Goal: Check status: Check status

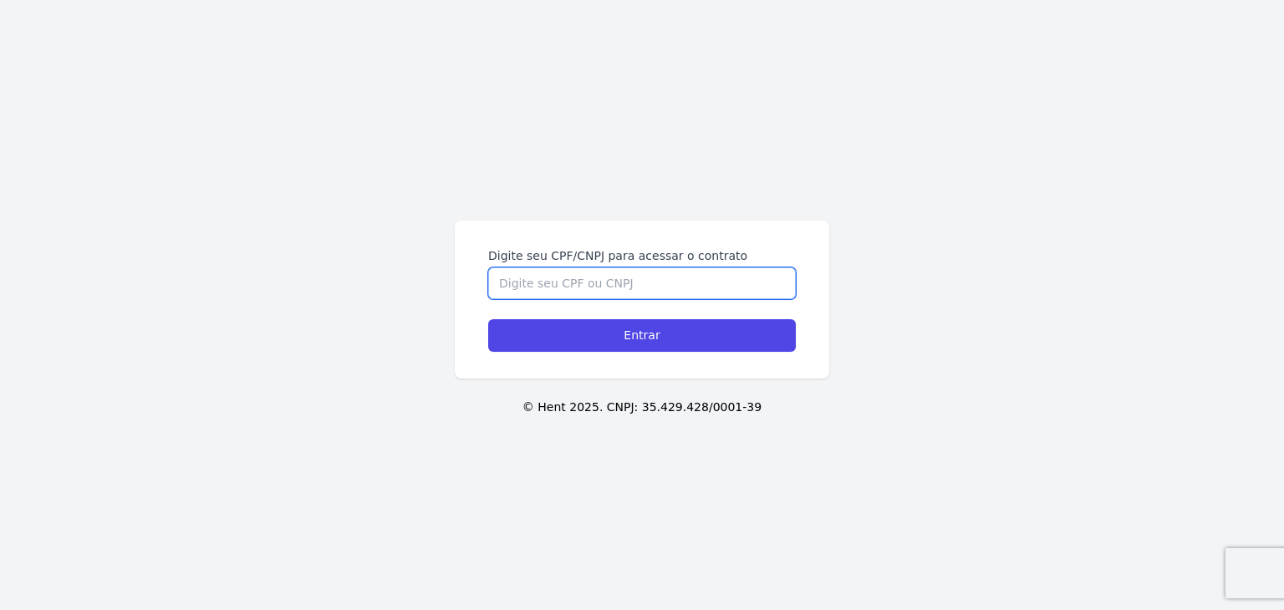
click at [599, 268] on input "Digite seu CPF/CNPJ para acessar o contrato" at bounding box center [642, 284] width 308 height 32
type input "01715404416"
click at [585, 314] on form "Digite seu CPF/CNPJ para acessar o contrato 01715404416 Entrar" at bounding box center [642, 299] width 308 height 105
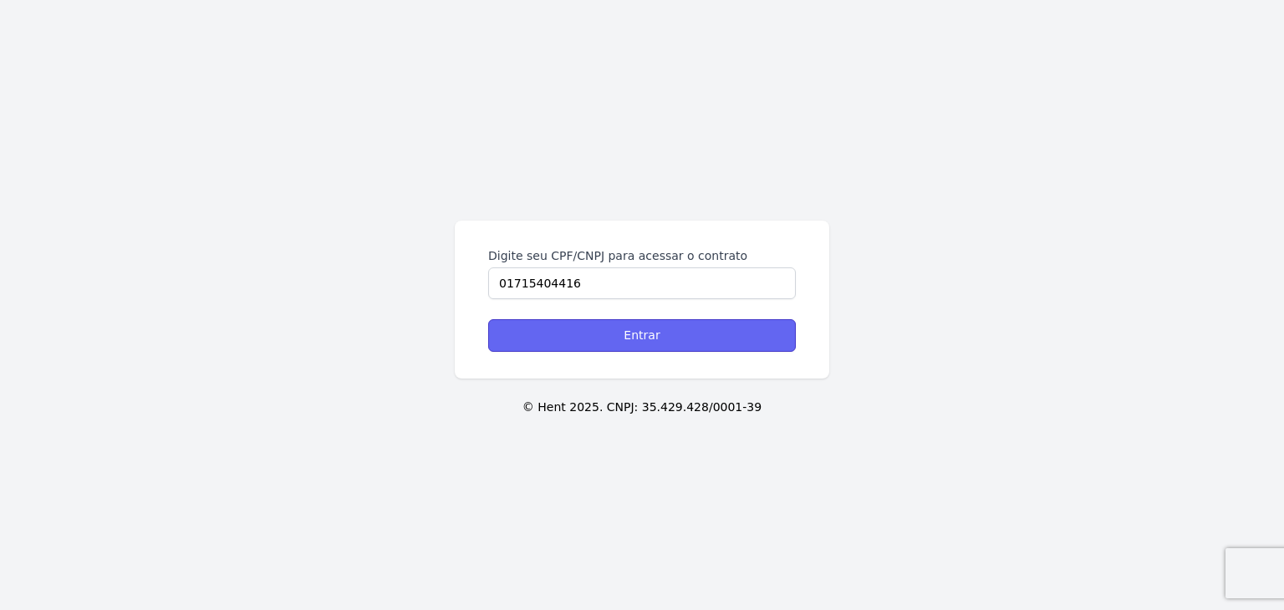
drag, startPoint x: 580, startPoint y: 330, endPoint x: 580, endPoint y: 339, distance: 9.2
click at [581, 339] on input "Entrar" at bounding box center [642, 335] width 308 height 33
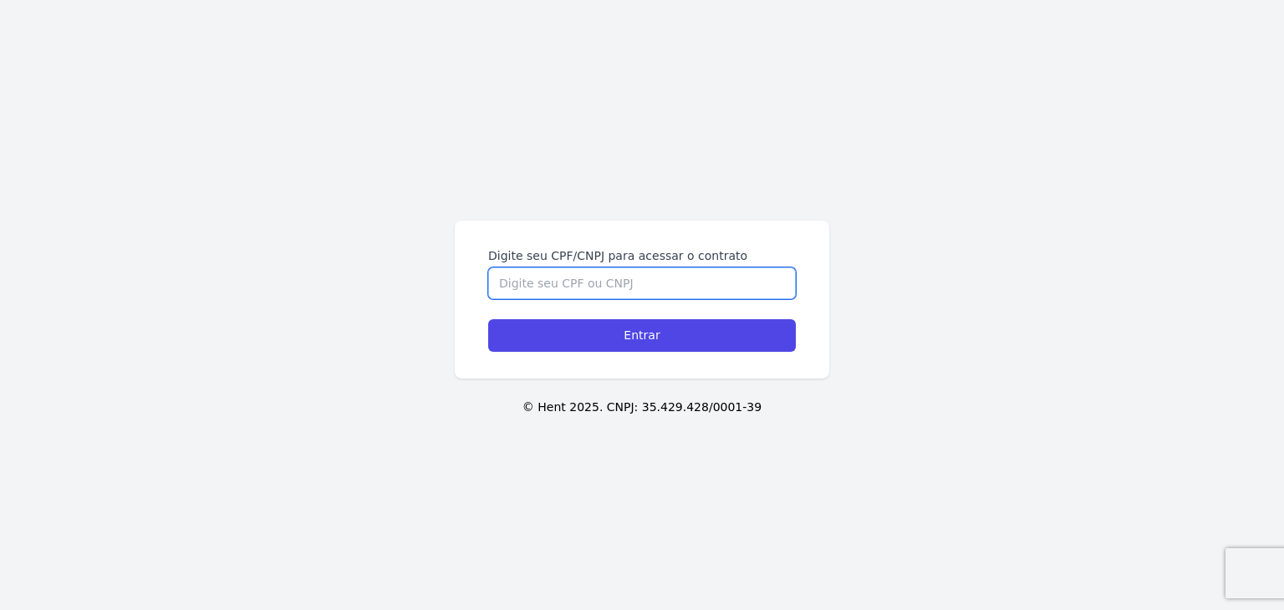
click at [555, 281] on input "Digite seu CPF/CNPJ para acessar o contrato" at bounding box center [642, 284] width 308 height 32
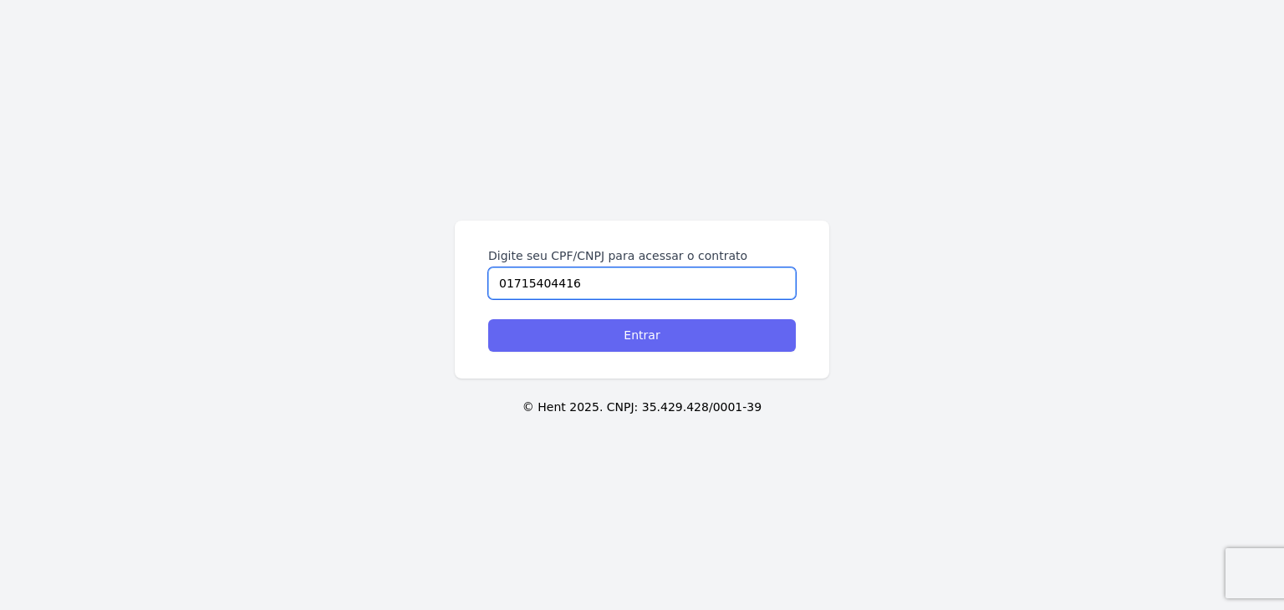
type input "01715404416"
click at [604, 338] on input "Entrar" at bounding box center [642, 335] width 308 height 33
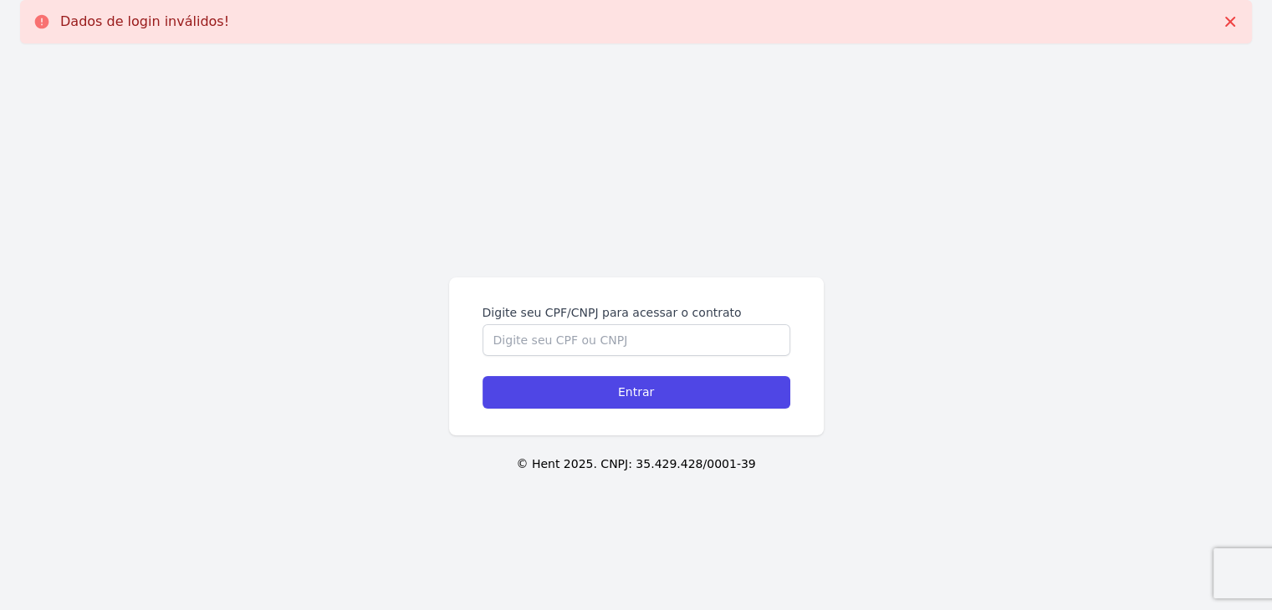
click at [621, 322] on div "Digite seu CPF/CNPJ para acessar o contrato" at bounding box center [636, 330] width 308 height 52
click at [609, 329] on input "Digite seu CPF/CNPJ para acessar o contrato" at bounding box center [636, 340] width 308 height 32
type input "01715404416"
click at [612, 411] on div "Digite seu CPF/CNPJ para acessar o contrato 01715404416 Entrar" at bounding box center [636, 357] width 375 height 158
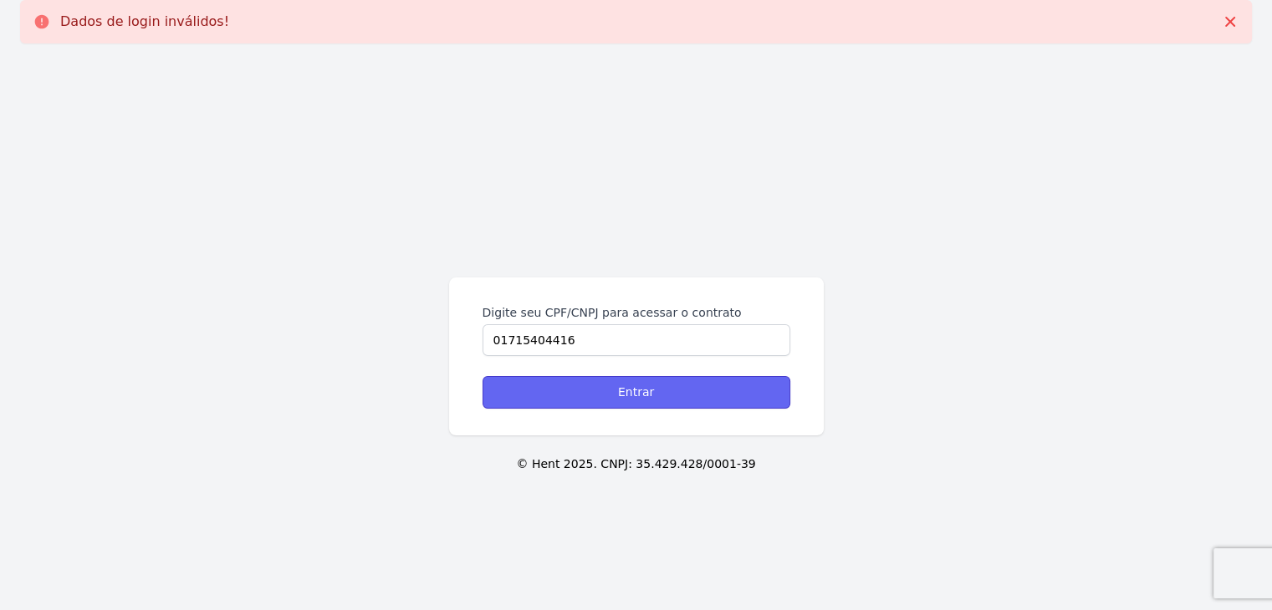
click at [617, 404] on input "Entrar" at bounding box center [636, 392] width 308 height 33
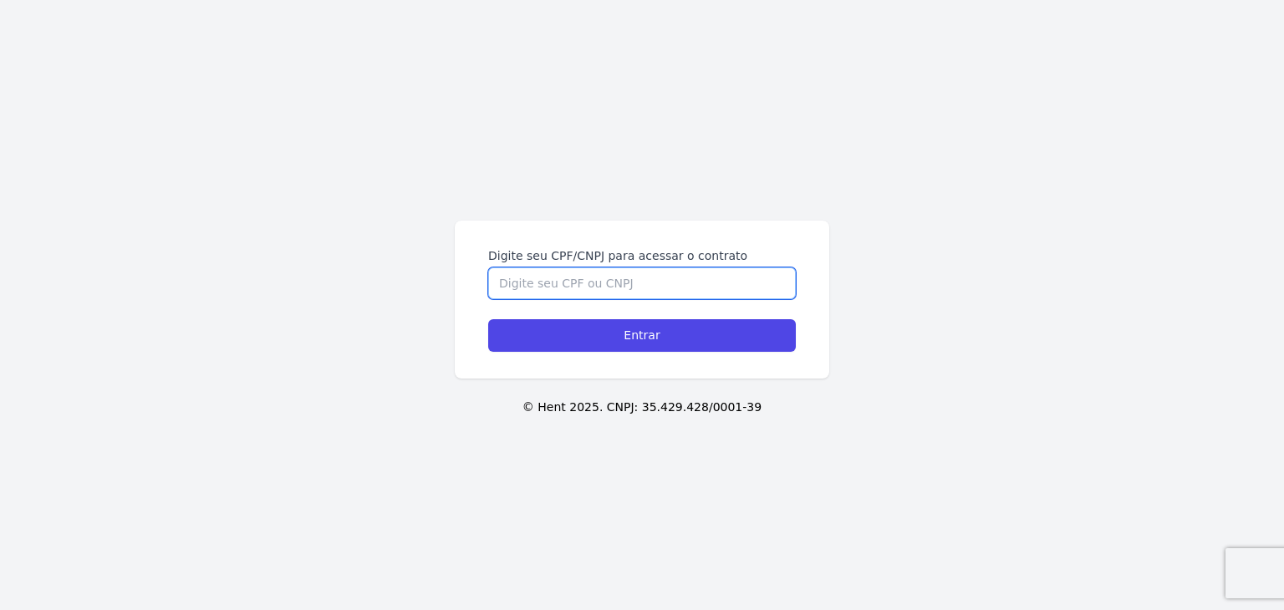
click at [606, 283] on input "Digite seu CPF/CNPJ para acessar o contrato" at bounding box center [642, 284] width 308 height 32
paste input "017.154.044-16"
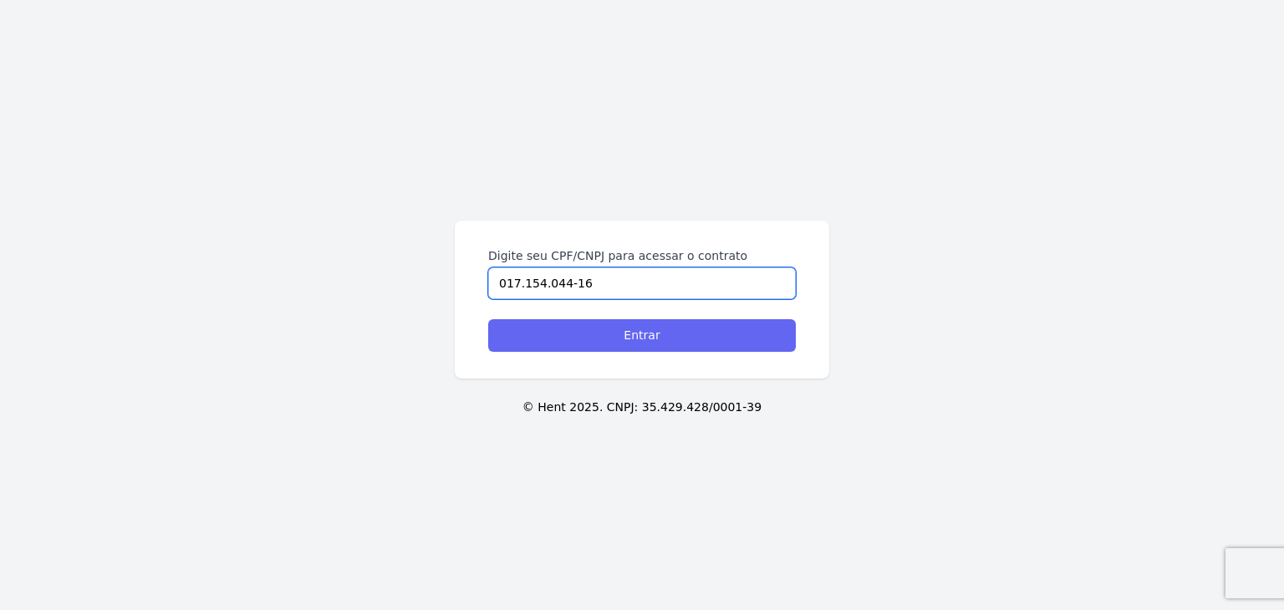
type input "017.154.044-16"
click at [712, 339] on input "Entrar" at bounding box center [642, 335] width 308 height 33
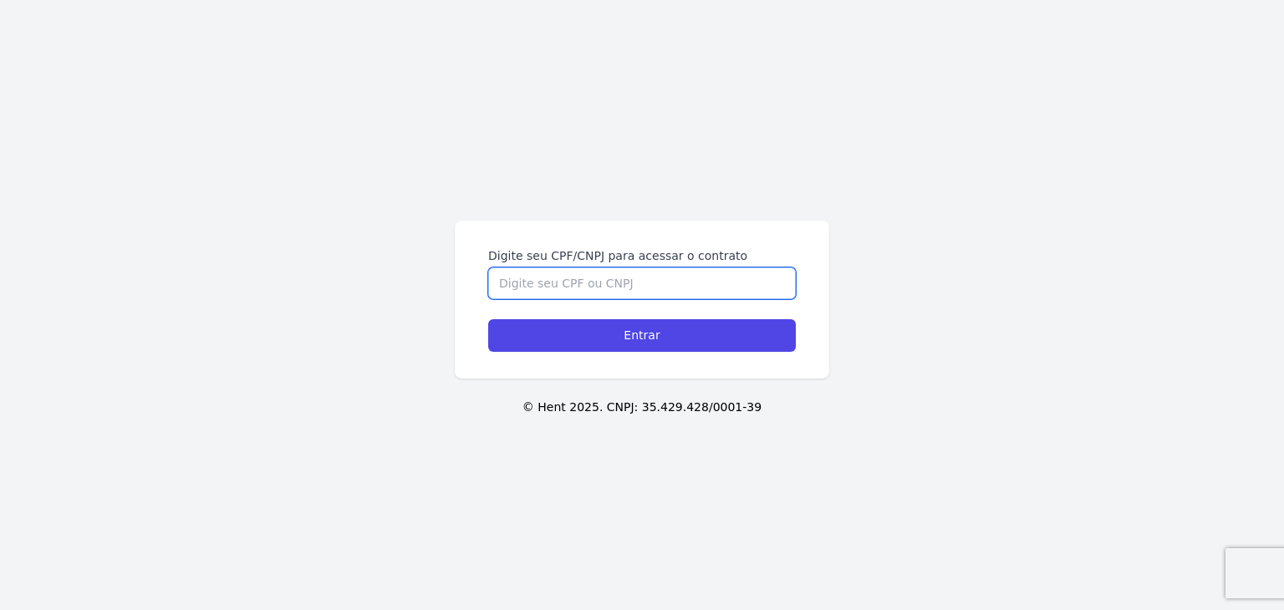
drag, startPoint x: 610, startPoint y: 282, endPoint x: 611, endPoint y: 258, distance: 23.4
click at [611, 262] on div "Digite seu CPF/CNPJ para acessar o contrato" at bounding box center [642, 273] width 308 height 52
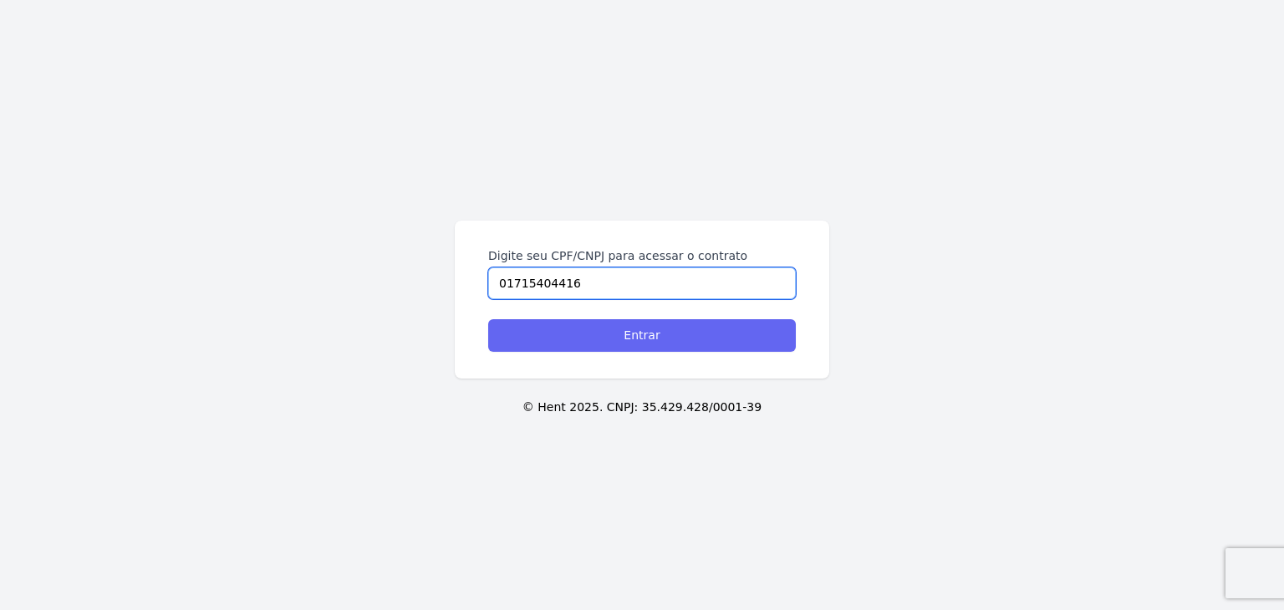
type input "01715404416"
click at [606, 339] on input "Entrar" at bounding box center [642, 335] width 308 height 33
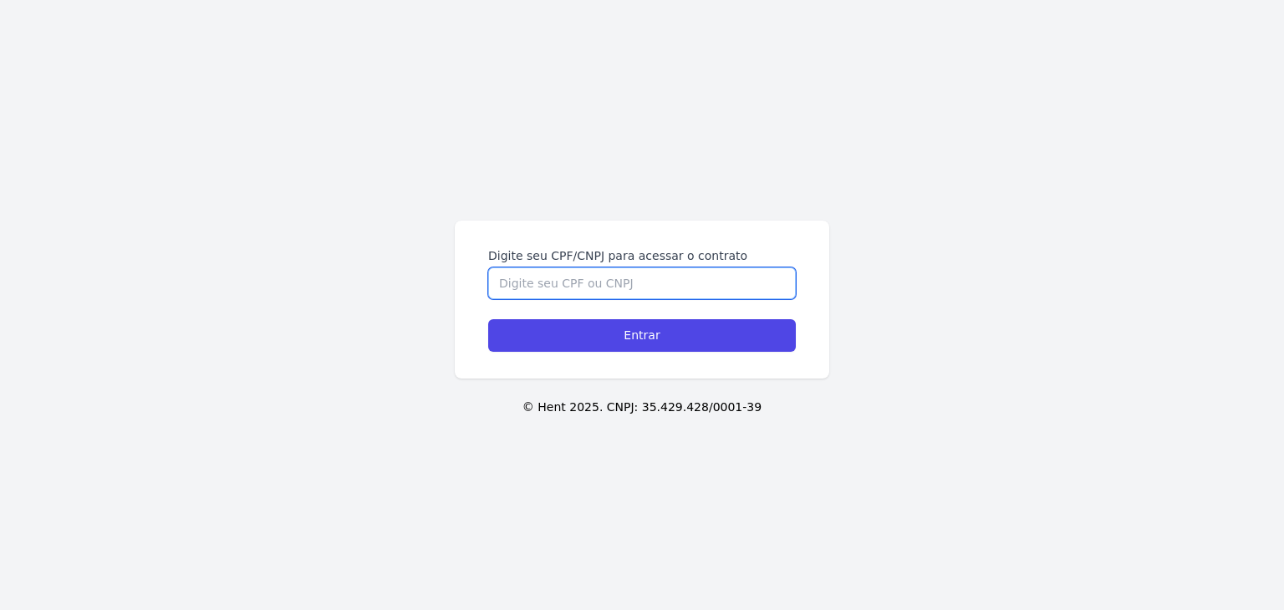
click at [608, 275] on input "Digite seu CPF/CNPJ para acessar o contrato" at bounding box center [642, 284] width 308 height 32
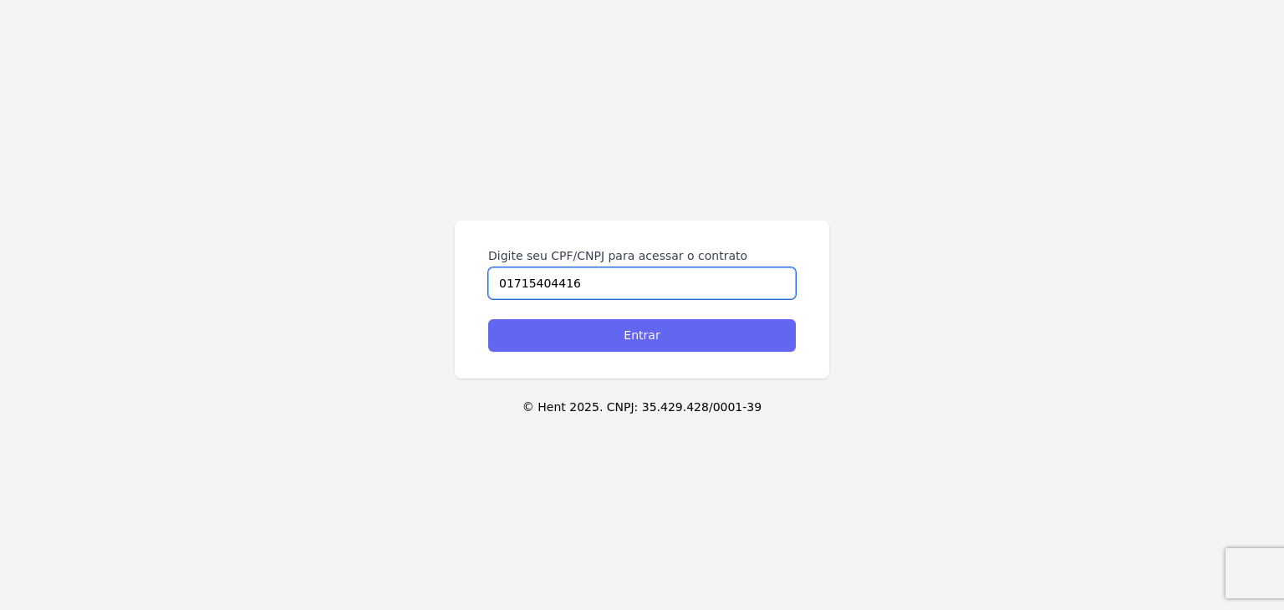
type input "01715404416"
click at [604, 325] on input "Entrar" at bounding box center [642, 335] width 308 height 33
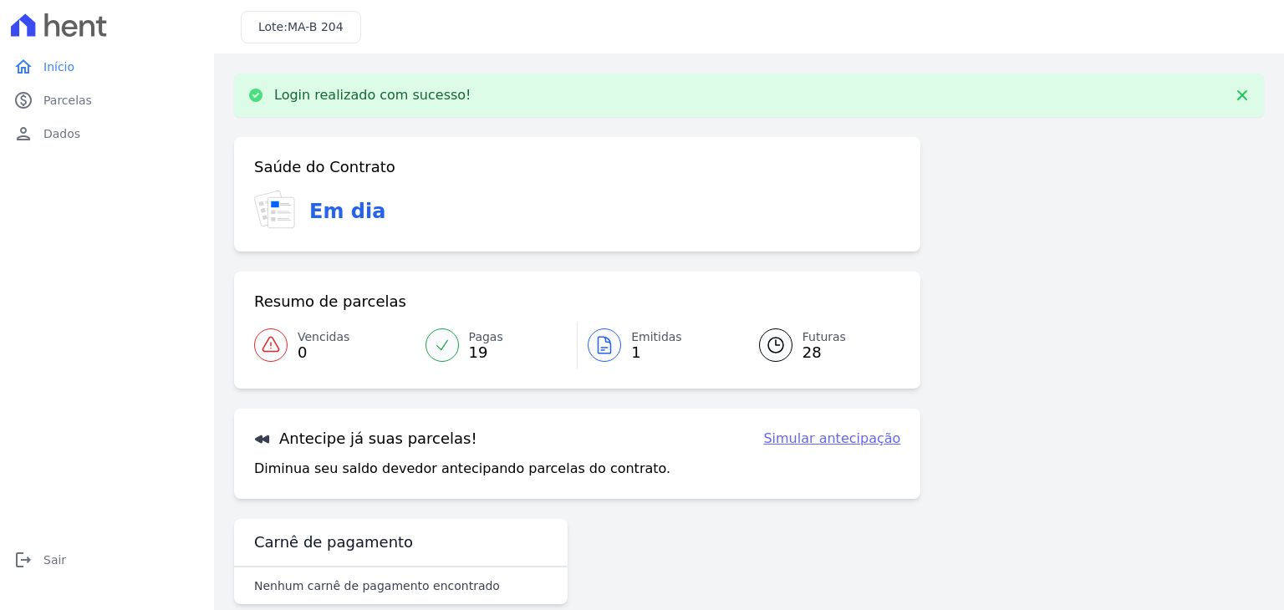
click at [767, 347] on icon at bounding box center [776, 345] width 20 height 20
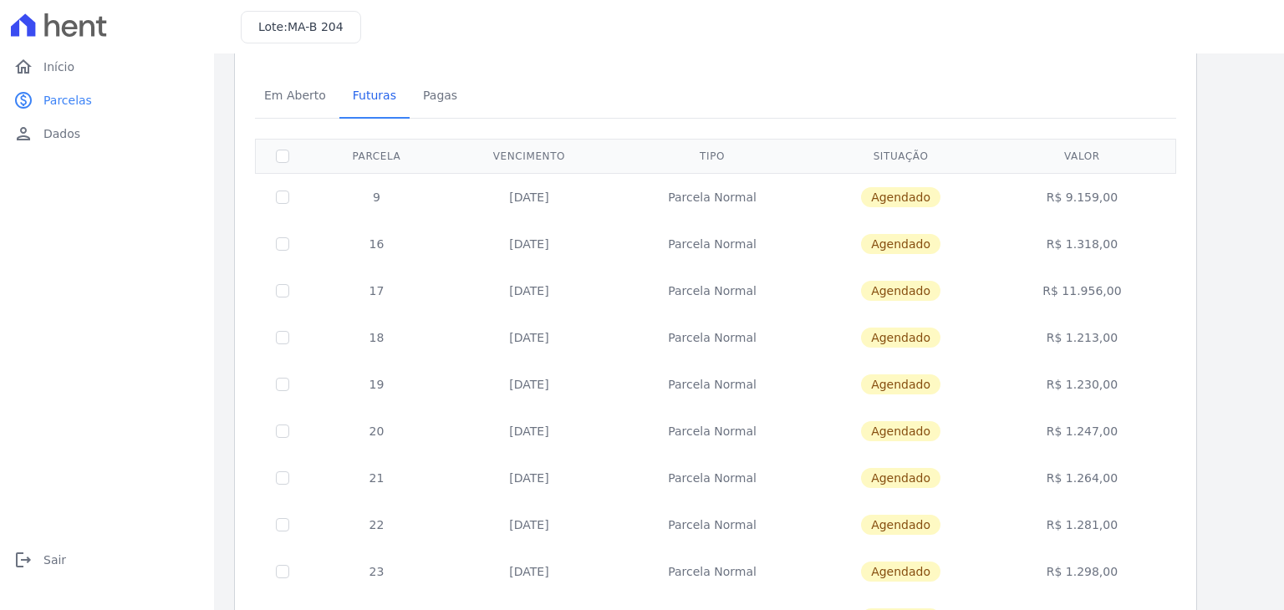
scroll to position [84, 0]
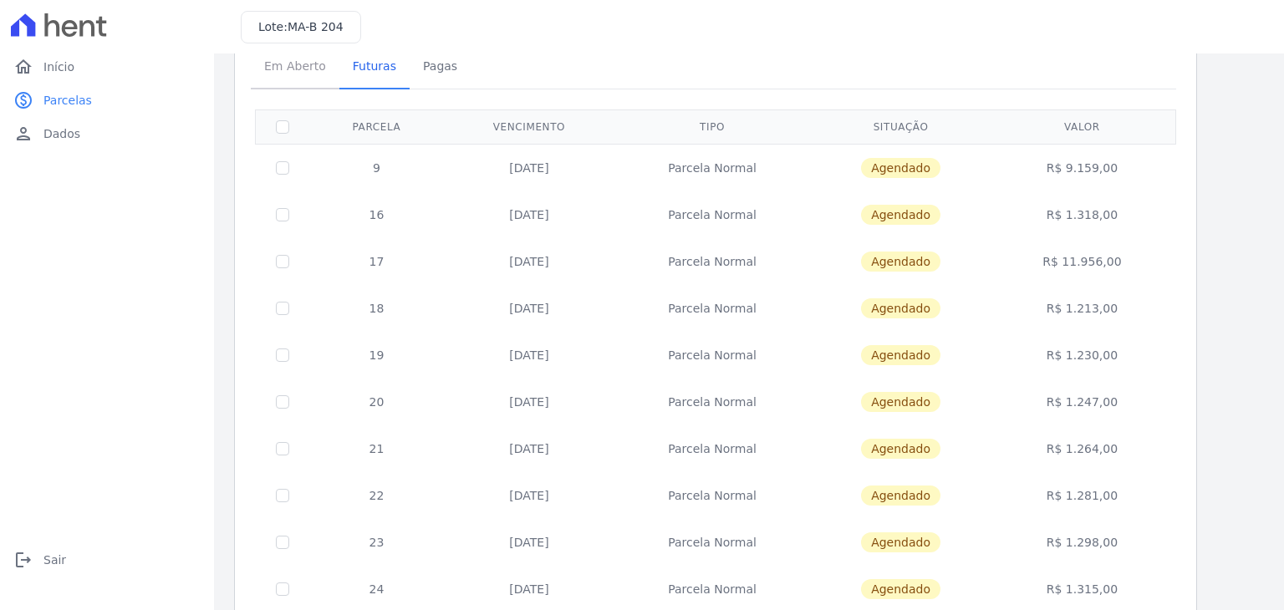
click at [294, 77] on span "Em Aberto" at bounding box center [295, 65] width 82 height 33
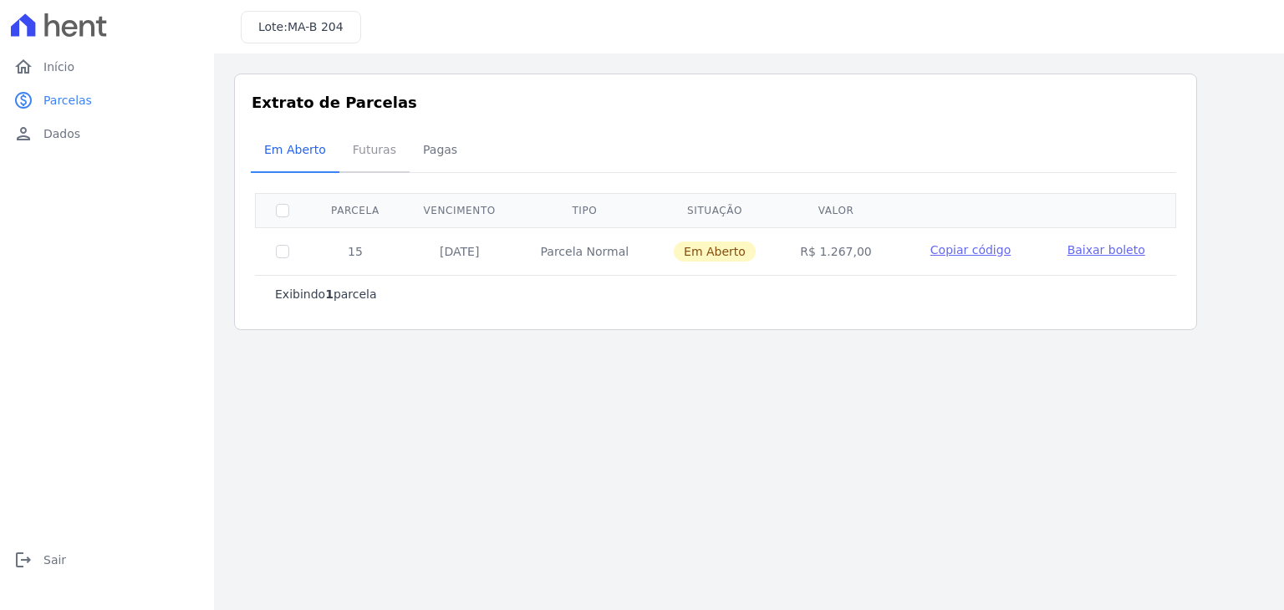
click at [358, 157] on span "Futuras" at bounding box center [375, 149] width 64 height 33
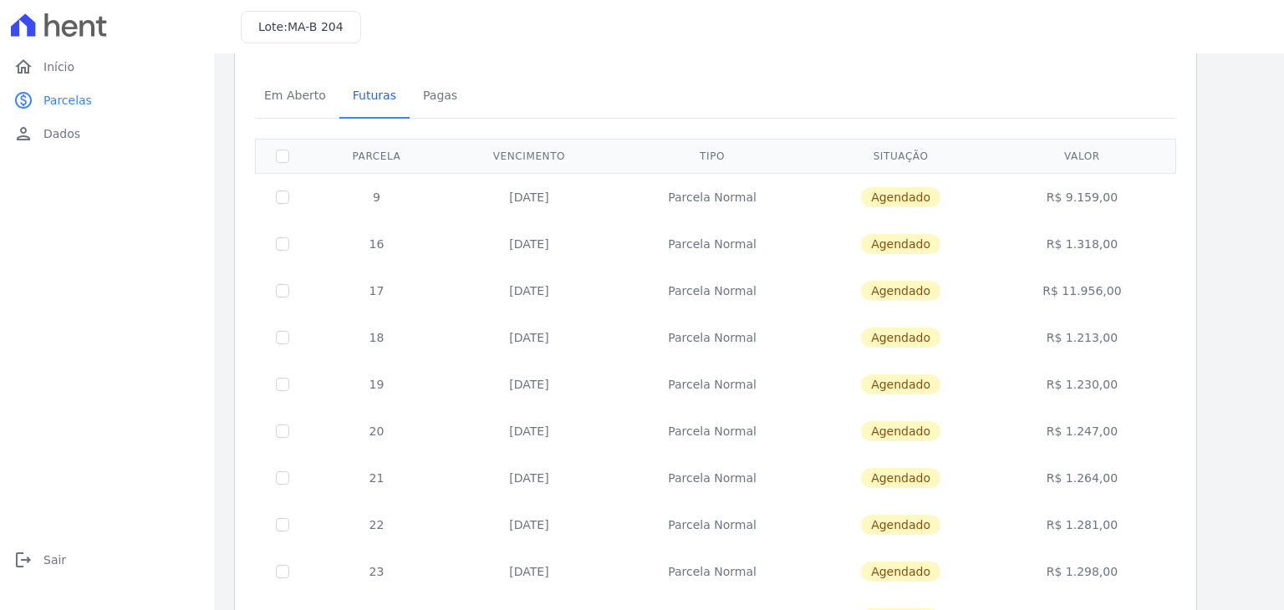
scroll to position [84, 0]
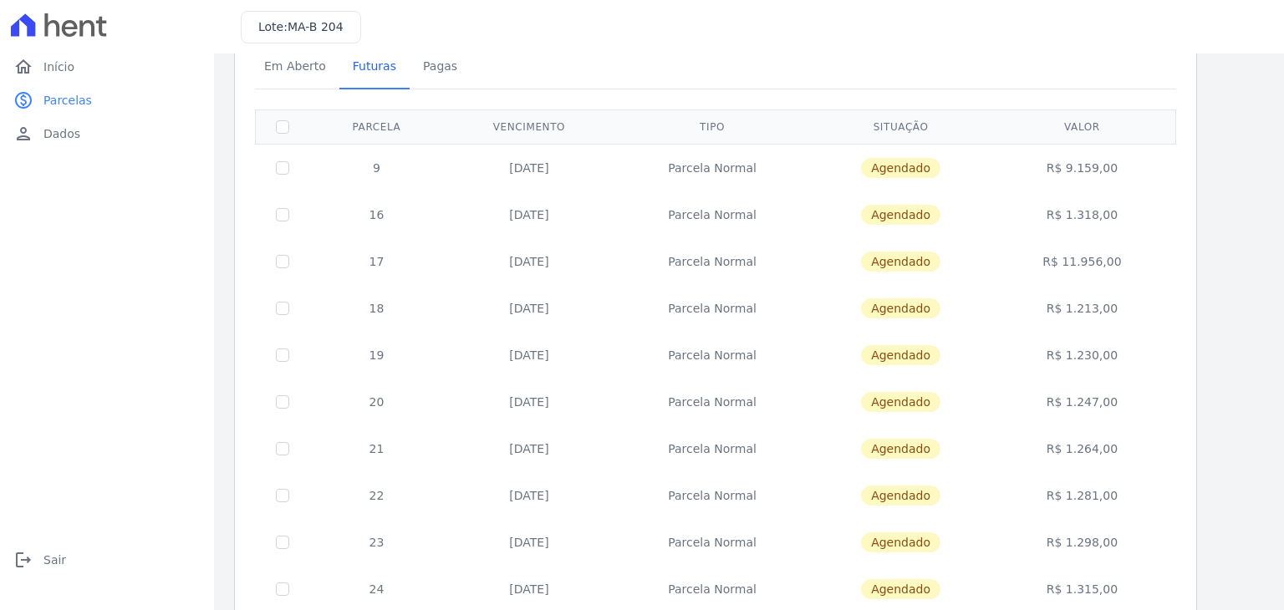
drag, startPoint x: 1076, startPoint y: 163, endPoint x: 1110, endPoint y: 176, distance: 36.5
click at [1112, 173] on td "R$ 9.159,00" at bounding box center [1082, 168] width 181 height 48
drag, startPoint x: 1068, startPoint y: 255, endPoint x: 1130, endPoint y: 262, distance: 63.1
click at [1130, 262] on td "R$ 11.956,00" at bounding box center [1082, 261] width 181 height 47
click at [560, 286] on td "[DATE]" at bounding box center [529, 308] width 171 height 47
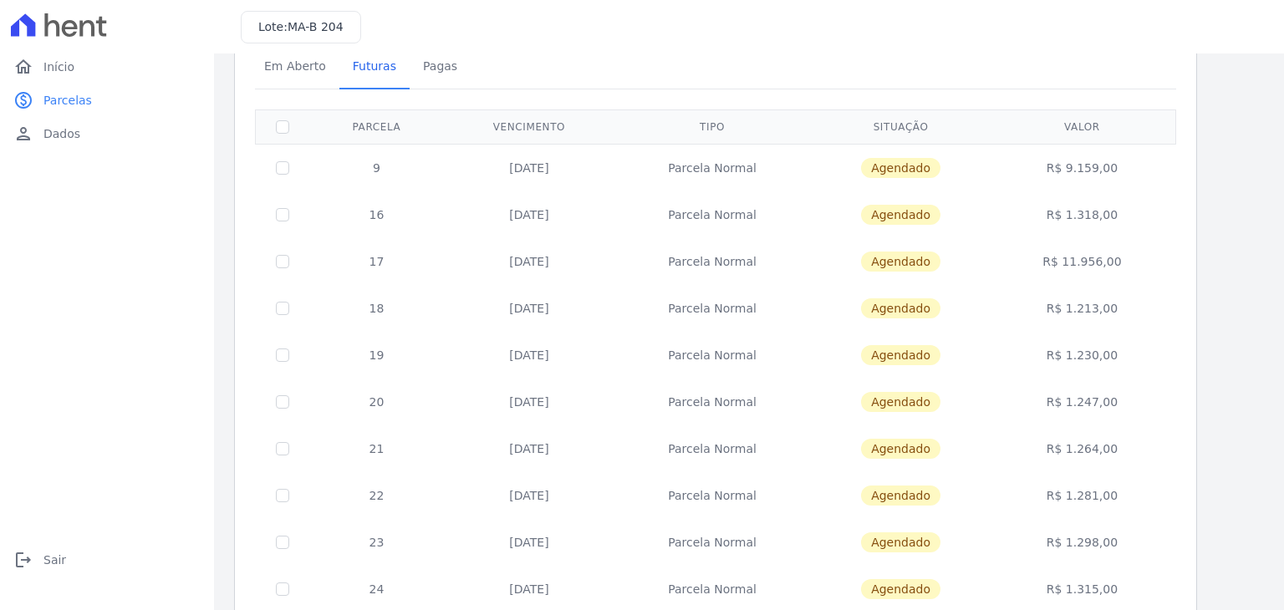
drag, startPoint x: 503, startPoint y: 258, endPoint x: 1134, endPoint y: 258, distance: 630.4
click at [1134, 258] on tr "17 [DATE] [GEOGRAPHIC_DATA] [GEOGRAPHIC_DATA] R$ 11.956,00" at bounding box center [716, 261] width 920 height 47
click at [1007, 275] on td "R$ 11.956,00" at bounding box center [1082, 261] width 181 height 47
click at [1050, 257] on td "R$ 11.956,00" at bounding box center [1082, 261] width 181 height 47
click at [1082, 265] on td "R$ 11.956,00" at bounding box center [1082, 261] width 181 height 47
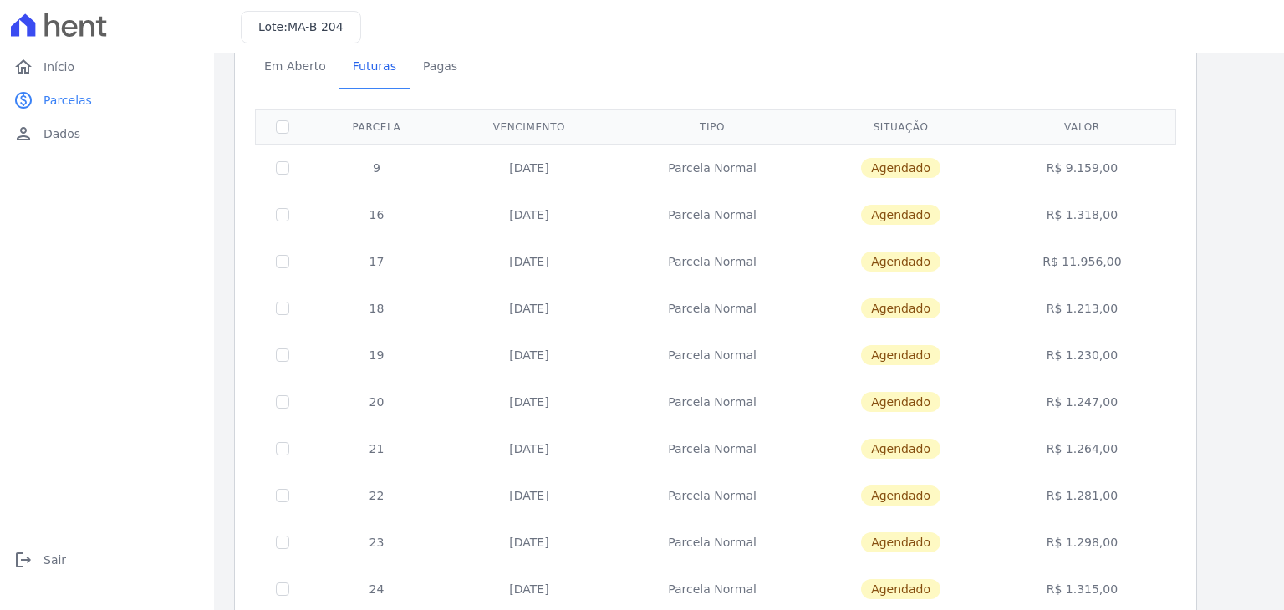
drag, startPoint x: 1078, startPoint y: 262, endPoint x: 1101, endPoint y: 264, distance: 23.5
click at [1078, 263] on td "R$ 11.956,00" at bounding box center [1082, 261] width 181 height 47
click at [1121, 268] on td "R$ 11.956,00" at bounding box center [1082, 261] width 181 height 47
click at [224, 345] on div "Listagem de parcelas Baixar PDF Extrato de Parcelas Em [GEOGRAPHIC_DATA] Futura…" at bounding box center [749, 574] width 1070 height 1208
drag, startPoint x: 1080, startPoint y: 258, endPoint x: 1164, endPoint y: 270, distance: 84.4
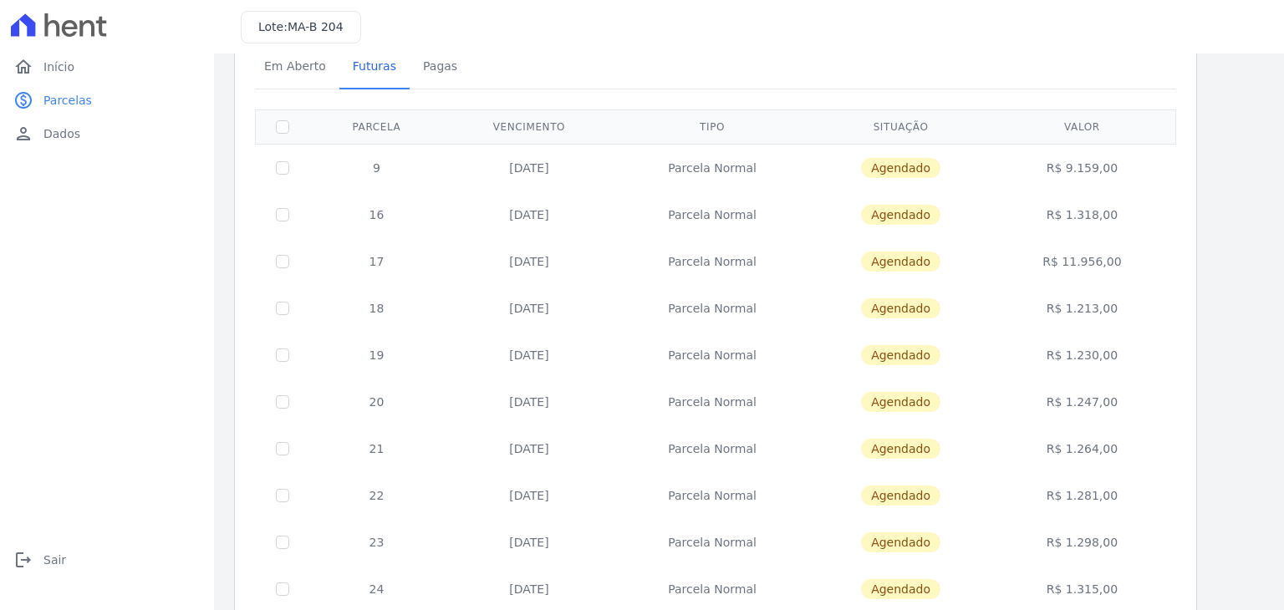
click at [1165, 269] on td "R$ 11.956,00" at bounding box center [1082, 261] width 181 height 47
copy td "11.956,00"
drag, startPoint x: 1161, startPoint y: 293, endPoint x: 1041, endPoint y: 362, distance: 139.0
click at [1157, 298] on td "R$ 1.213,00" at bounding box center [1082, 308] width 181 height 47
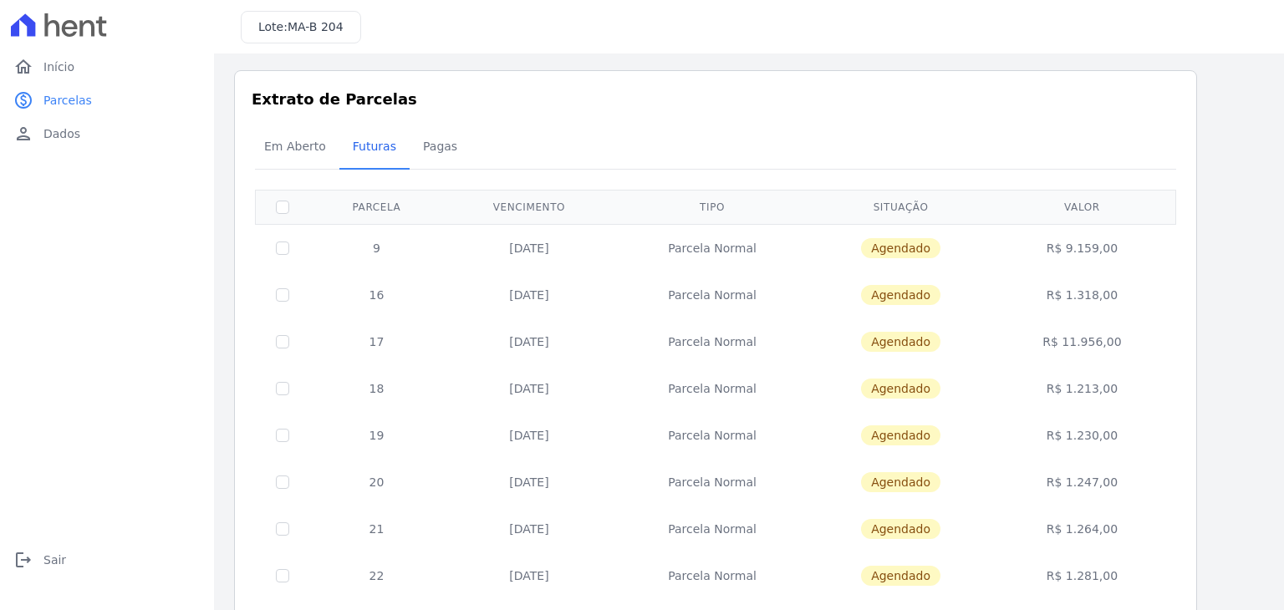
scroll to position [0, 0]
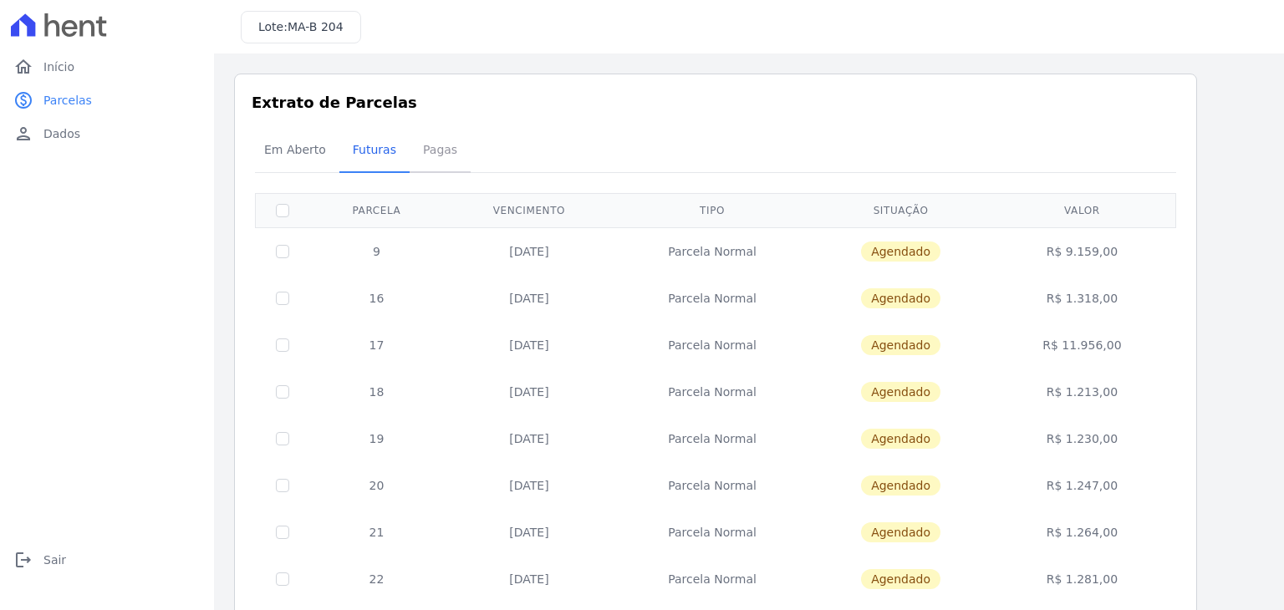
click at [426, 154] on span "Pagas" at bounding box center [440, 149] width 54 height 33
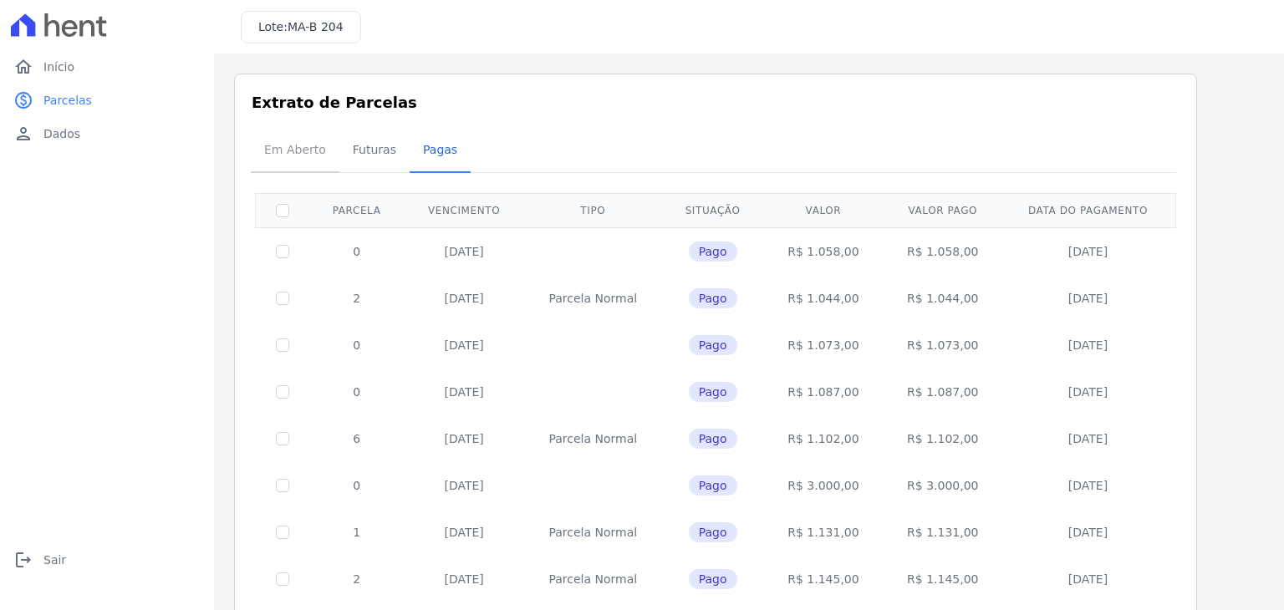
click at [281, 155] on span "Em Aberto" at bounding box center [295, 149] width 82 height 33
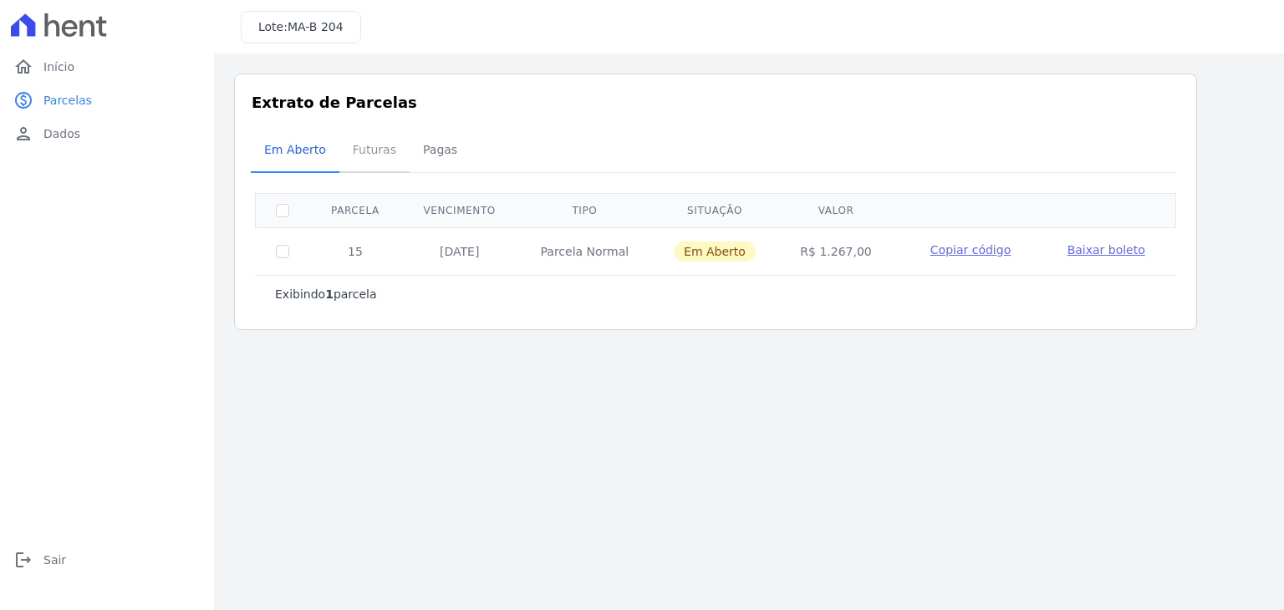
click at [365, 151] on span "Futuras" at bounding box center [375, 149] width 64 height 33
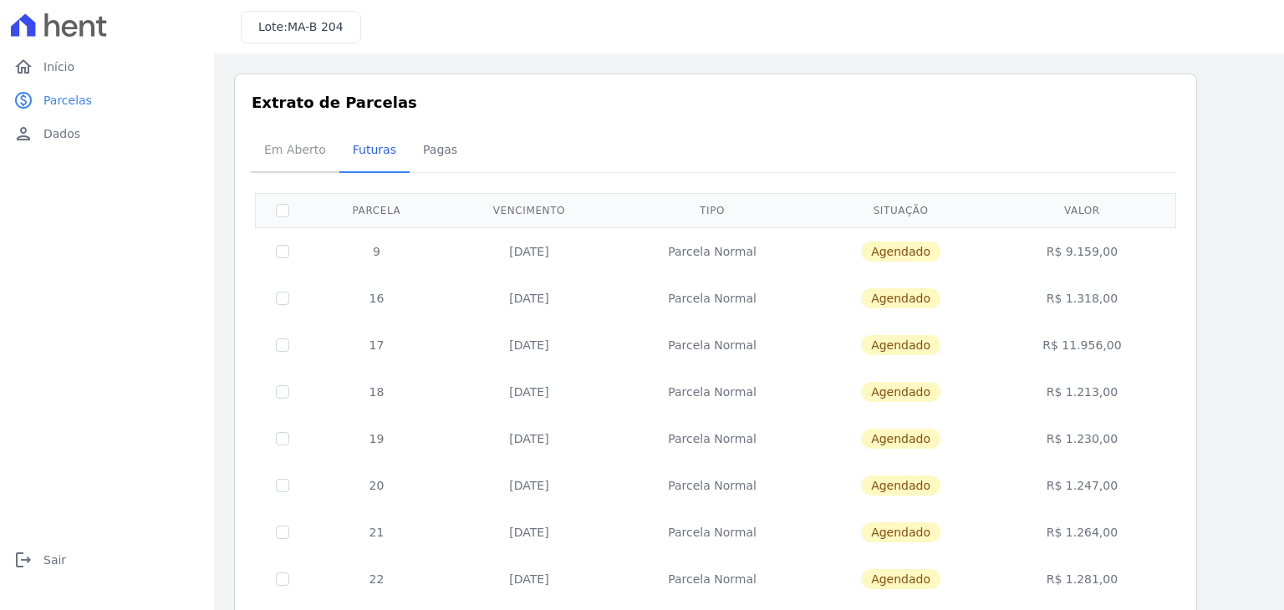
click at [304, 150] on span "Em Aberto" at bounding box center [295, 149] width 82 height 33
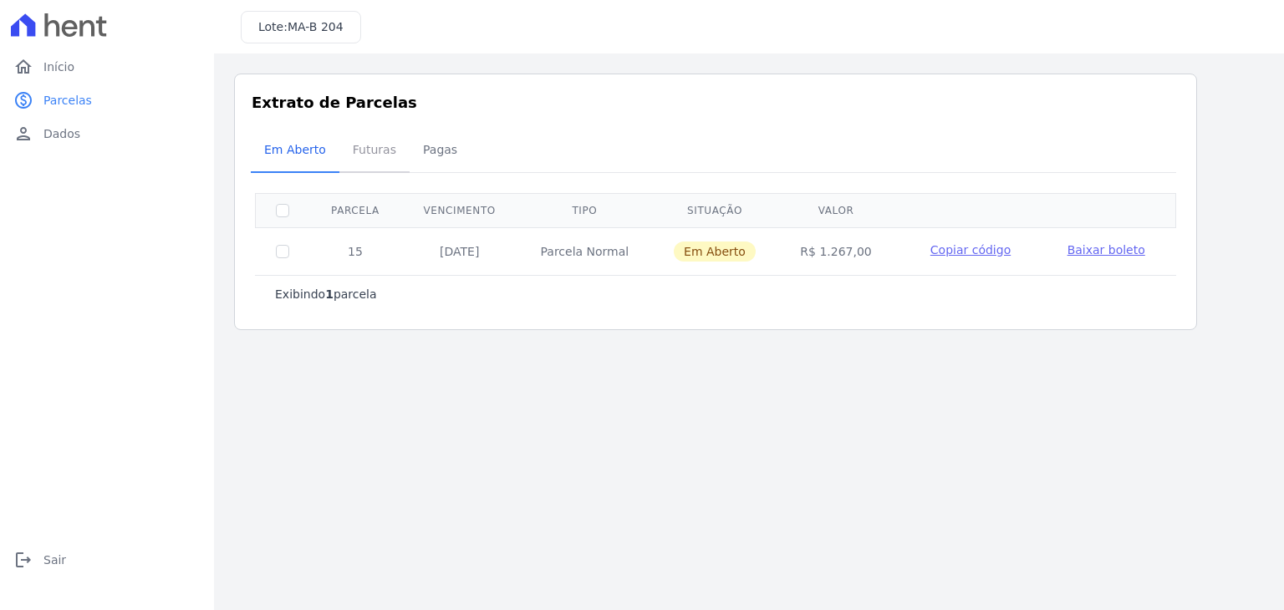
click at [378, 139] on span "Futuras" at bounding box center [375, 149] width 64 height 33
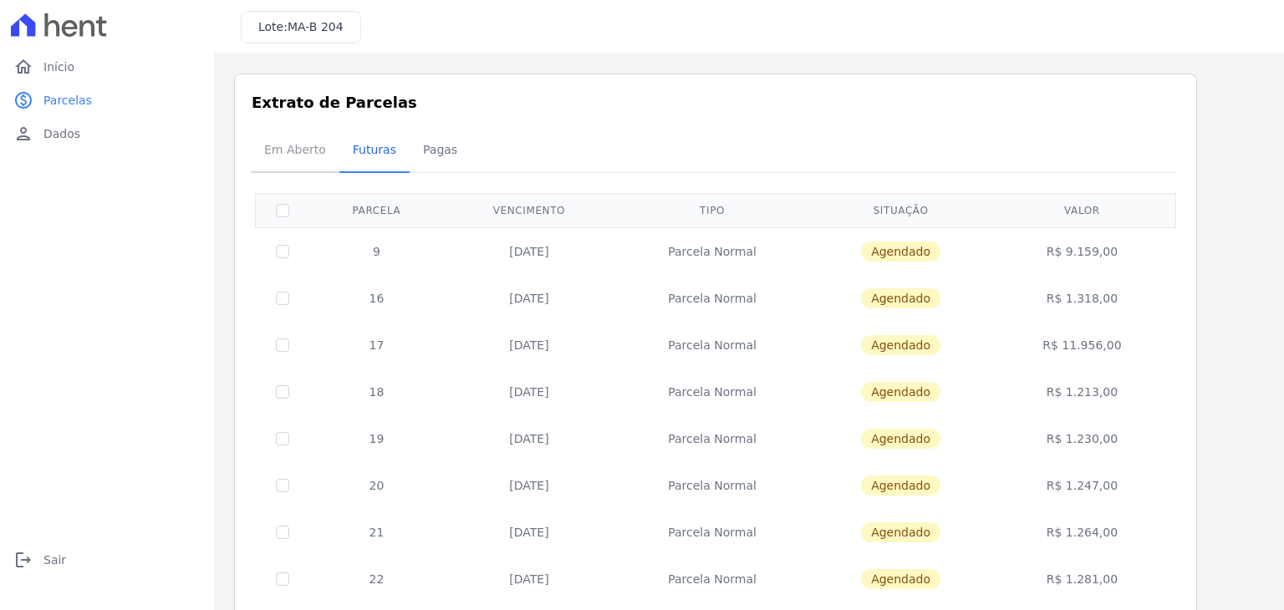
click at [299, 161] on span "Em Aberto" at bounding box center [295, 149] width 82 height 33
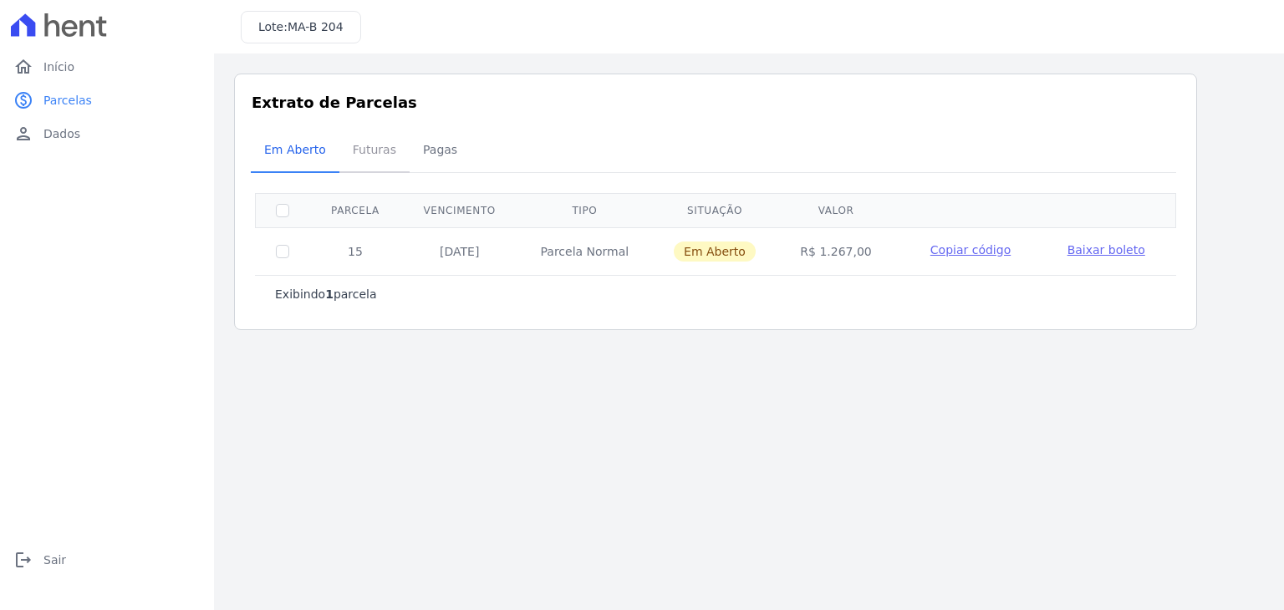
click at [374, 161] on span "Futuras" at bounding box center [375, 149] width 64 height 33
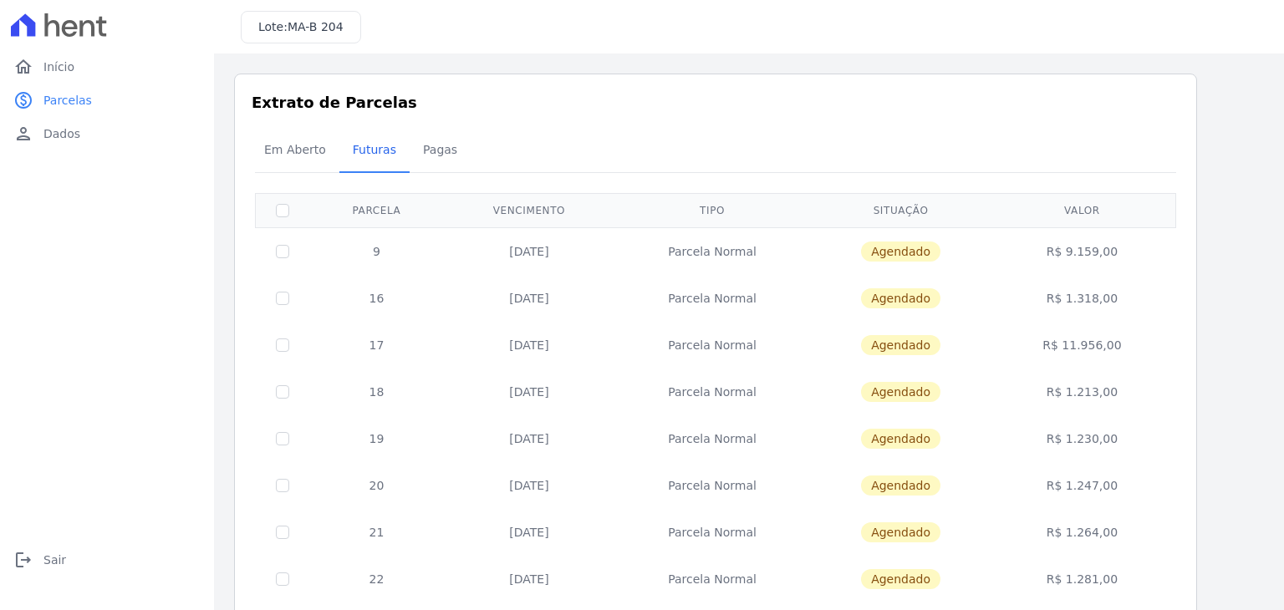
drag, startPoint x: 497, startPoint y: 347, endPoint x: 1136, endPoint y: 349, distance: 639.6
click at [1136, 349] on tr "17 [DATE] [GEOGRAPHIC_DATA] [GEOGRAPHIC_DATA] R$ 11.956,00" at bounding box center [716, 345] width 920 height 47
click at [341, 323] on td "17" at bounding box center [376, 345] width 135 height 47
drag, startPoint x: 365, startPoint y: 350, endPoint x: 1140, endPoint y: 358, distance: 775.1
click at [1140, 358] on tr "17 [DATE] [GEOGRAPHIC_DATA] [GEOGRAPHIC_DATA] R$ 11.956,00" at bounding box center [716, 345] width 920 height 47
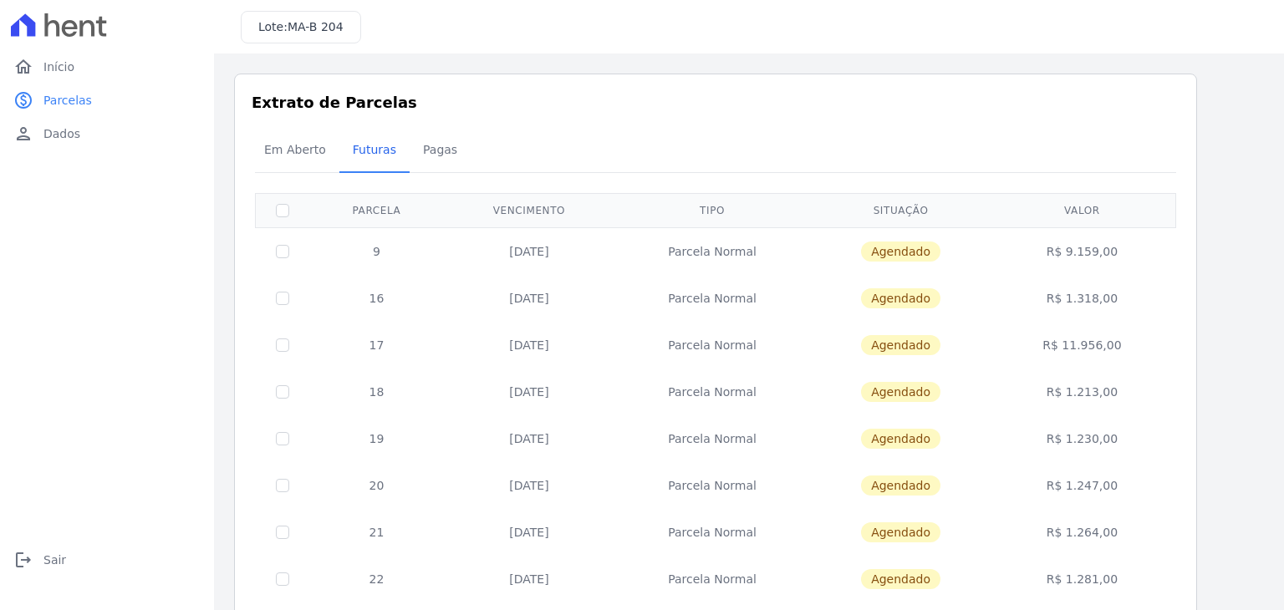
click at [512, 371] on td "[DATE]" at bounding box center [529, 392] width 171 height 47
click at [413, 159] on span "Pagas" at bounding box center [440, 149] width 54 height 33
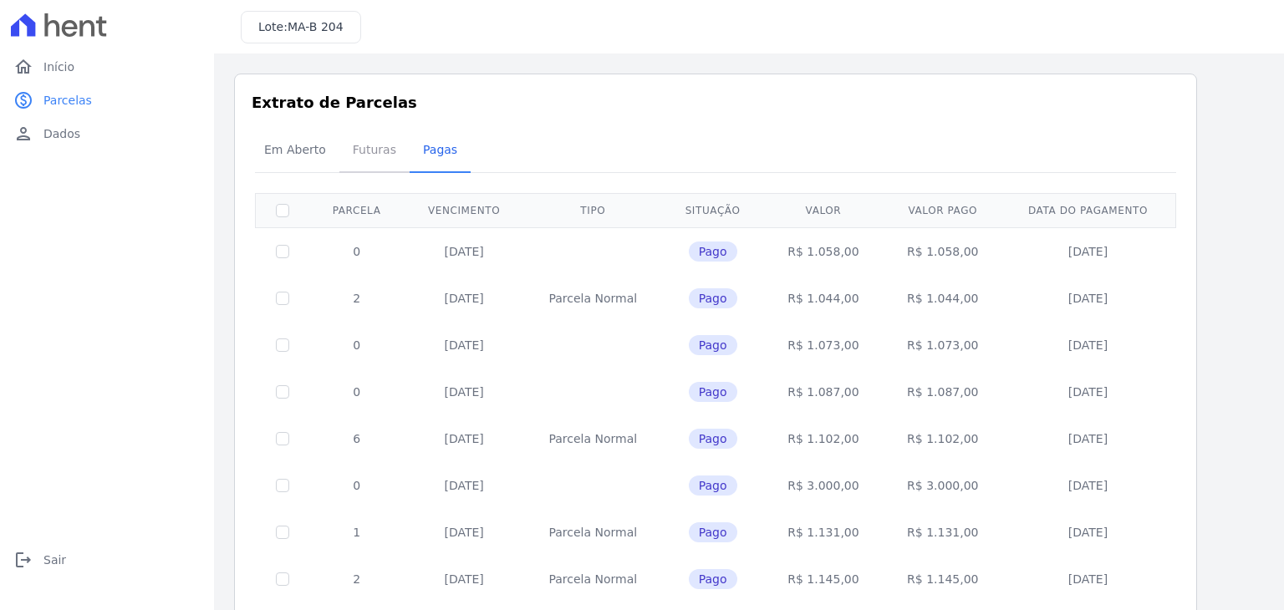
click at [363, 131] on link "Futuras" at bounding box center [374, 151] width 70 height 43
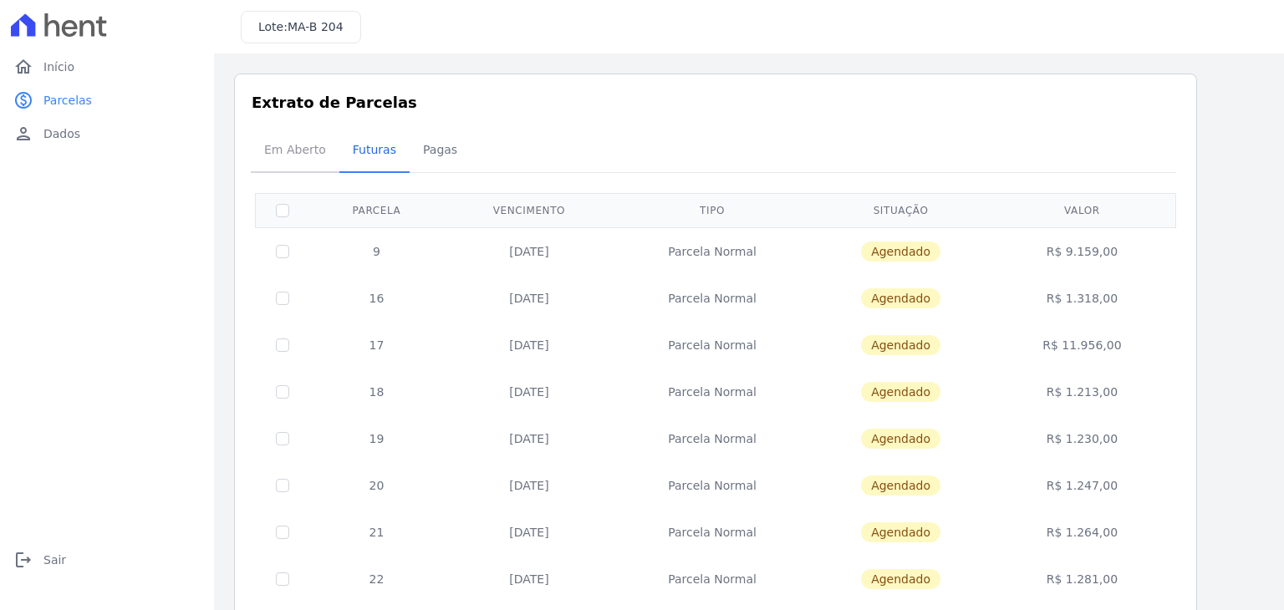
click at [296, 163] on span "Em Aberto" at bounding box center [295, 149] width 82 height 33
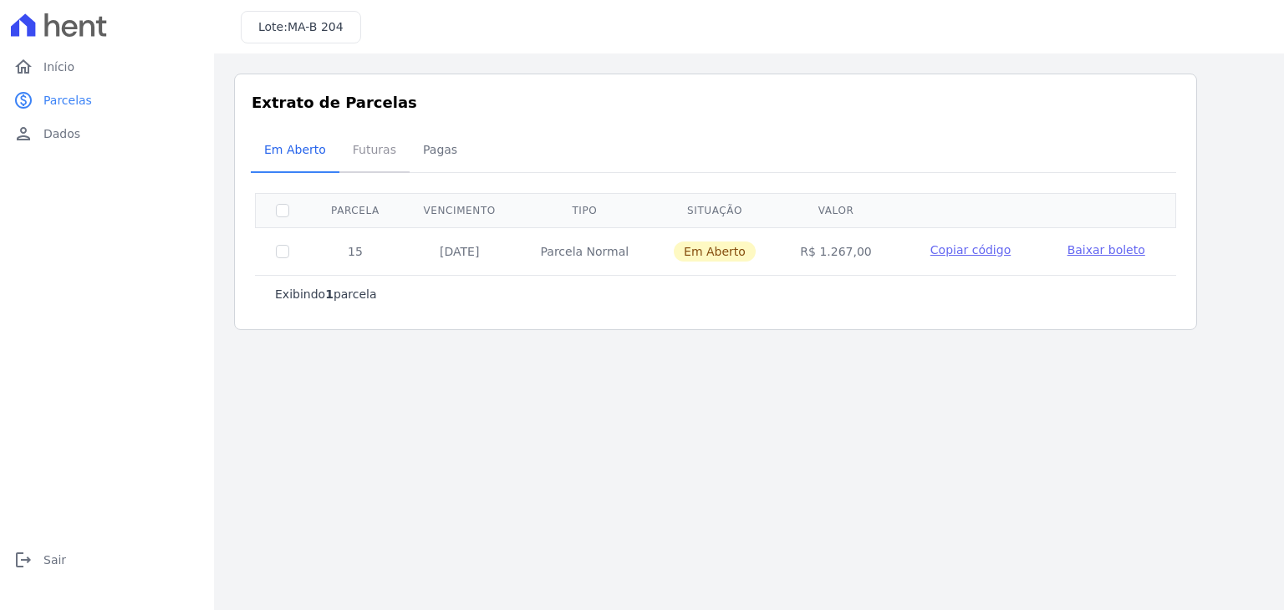
click at [360, 154] on span "Futuras" at bounding box center [375, 149] width 64 height 33
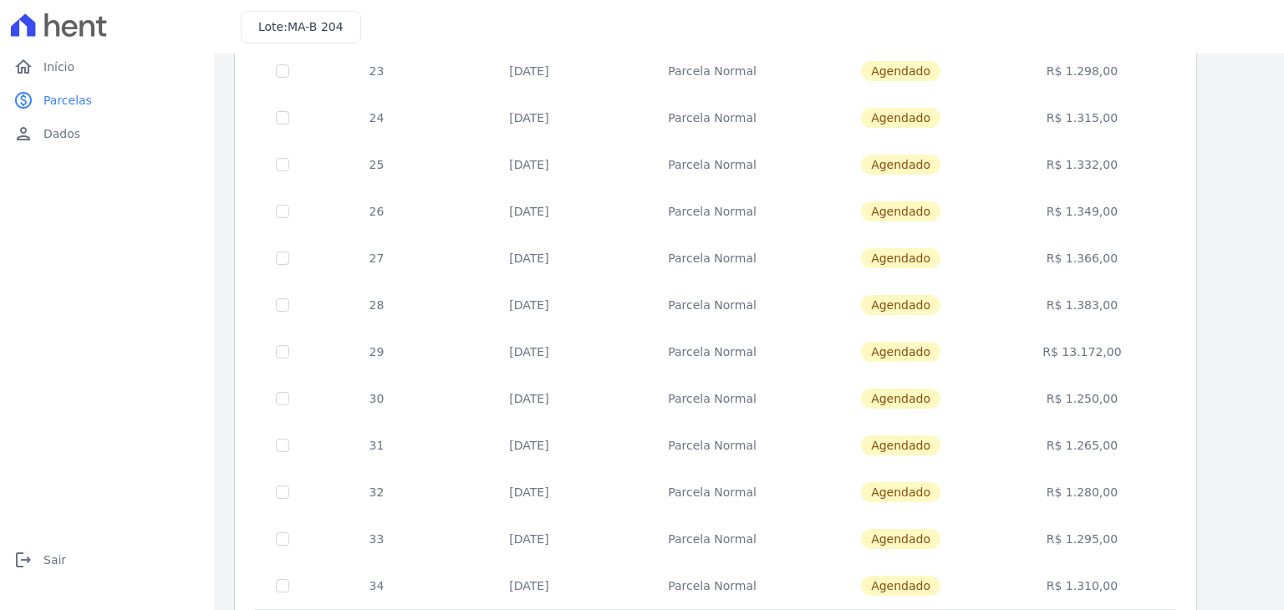
scroll to position [649, 0]
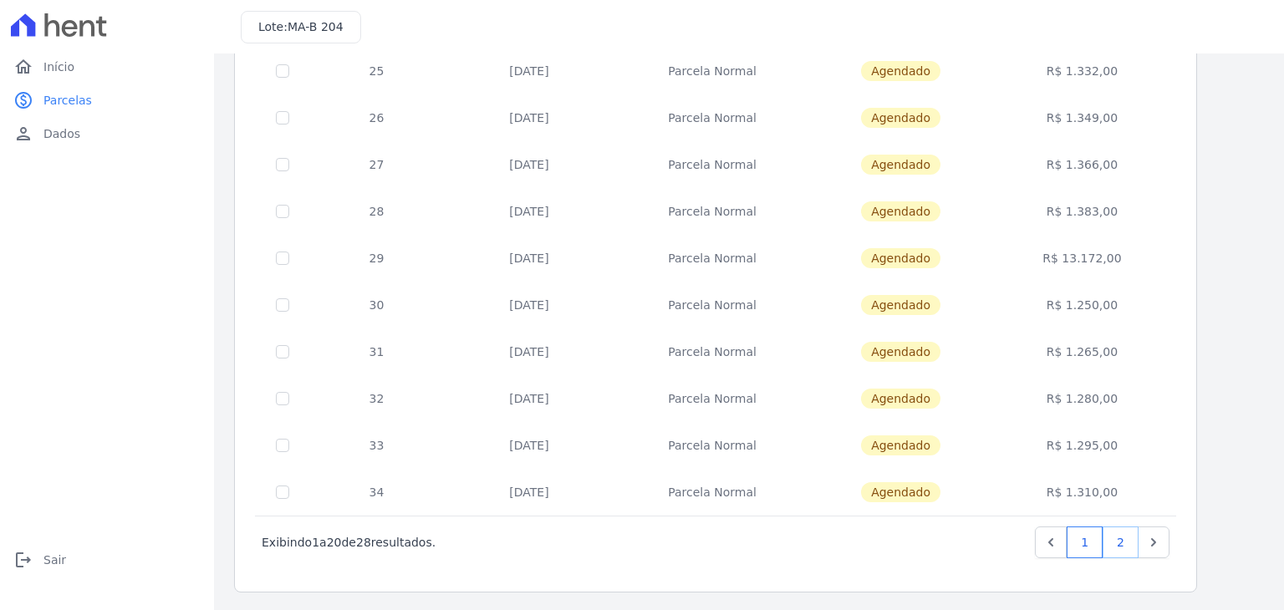
click at [1113, 538] on link "2" at bounding box center [1121, 543] width 36 height 32
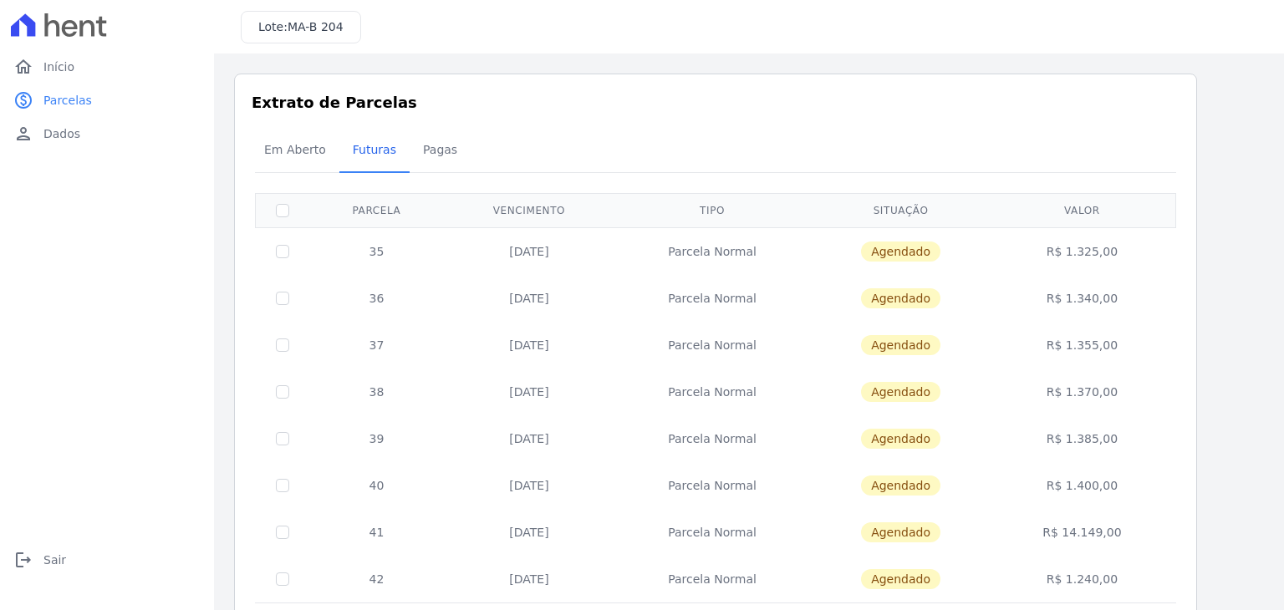
click at [1124, 546] on td "R$ 14.149,00" at bounding box center [1082, 532] width 181 height 47
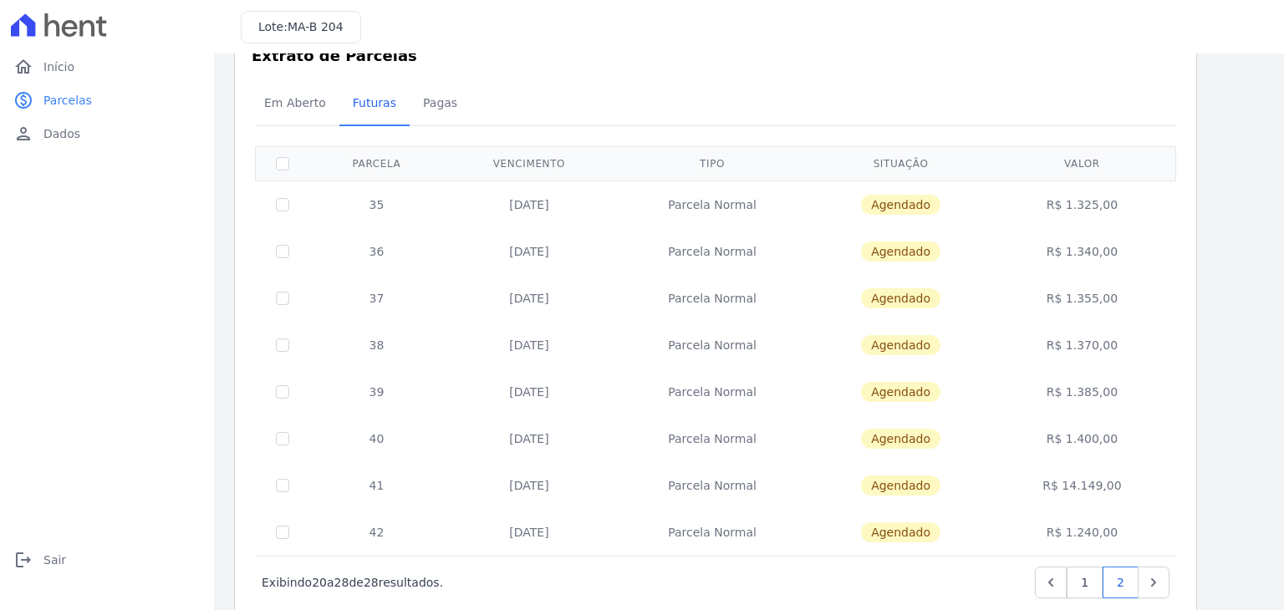
scroll to position [87, 0]
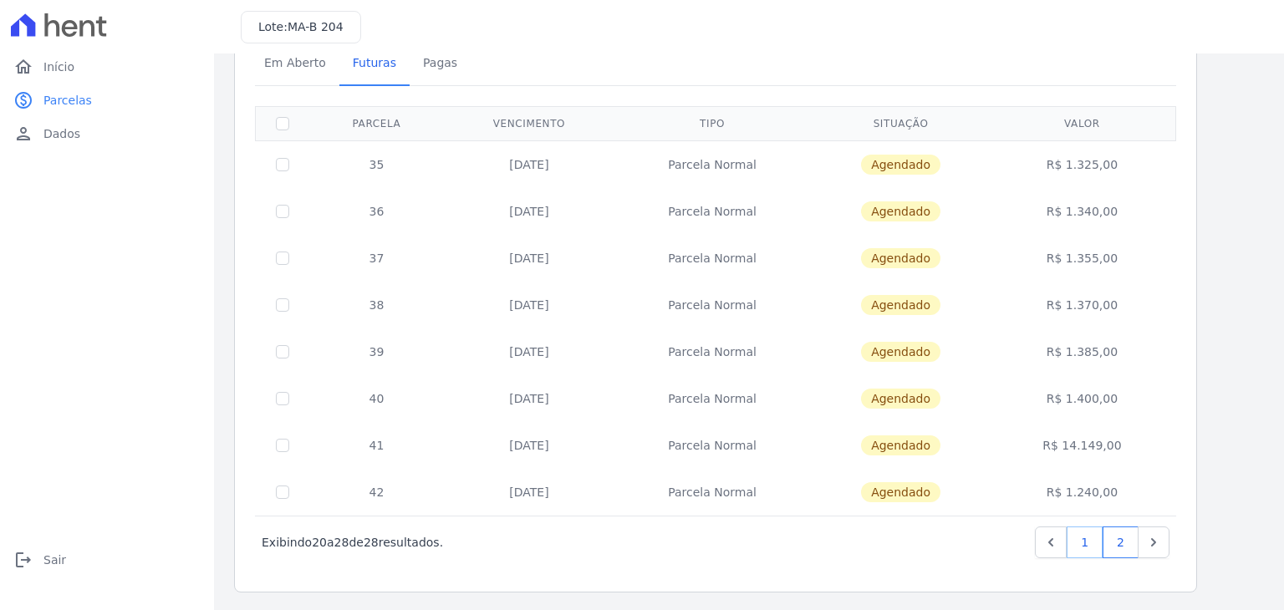
click at [1097, 539] on link "1" at bounding box center [1085, 543] width 36 height 32
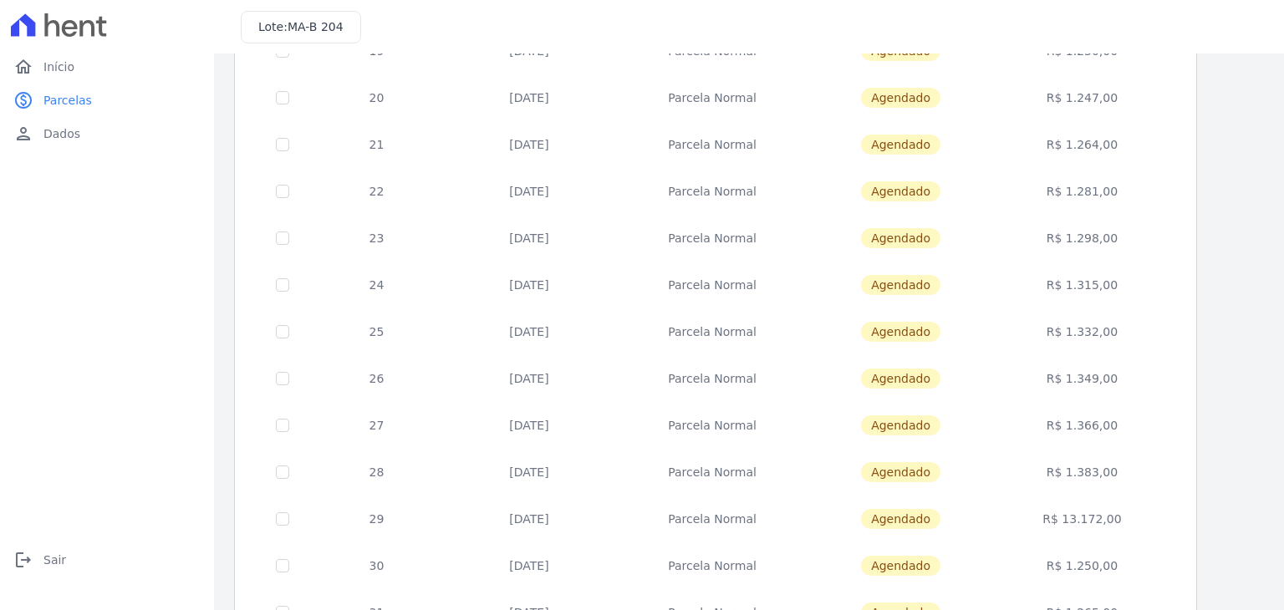
scroll to position [418, 0]
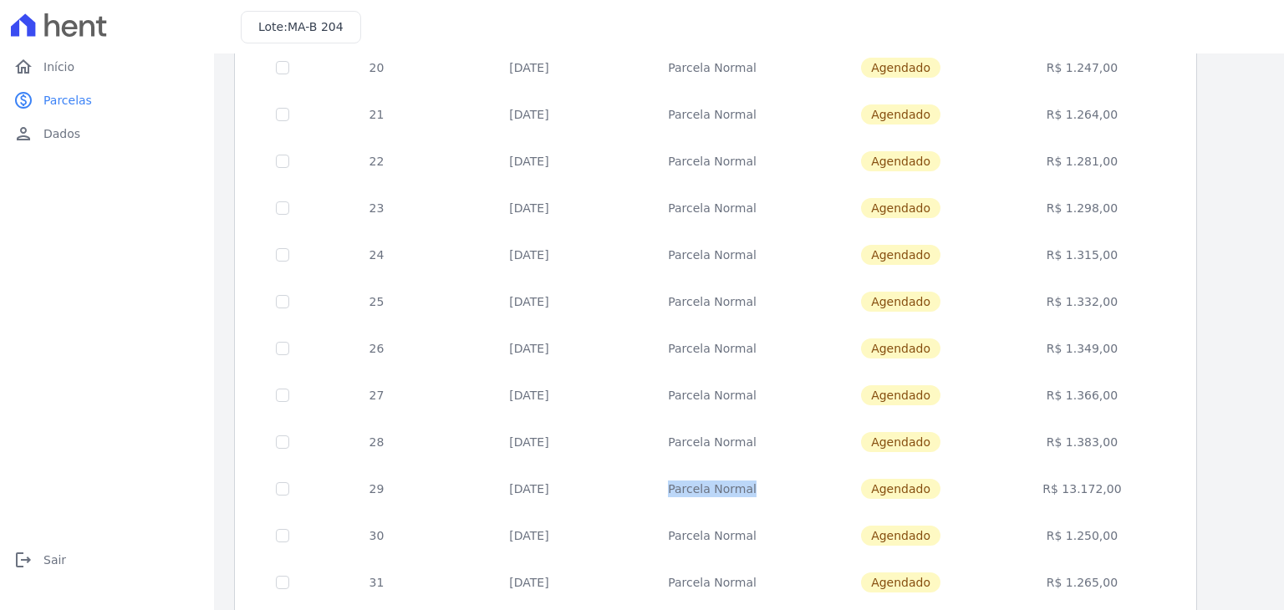
drag, startPoint x: 522, startPoint y: 493, endPoint x: 910, endPoint y: 479, distance: 388.2
click at [706, 477] on tr "29 [DATE] [GEOGRAPHIC_DATA] [GEOGRAPHIC_DATA] R$ 13.172,00" at bounding box center [716, 489] width 920 height 47
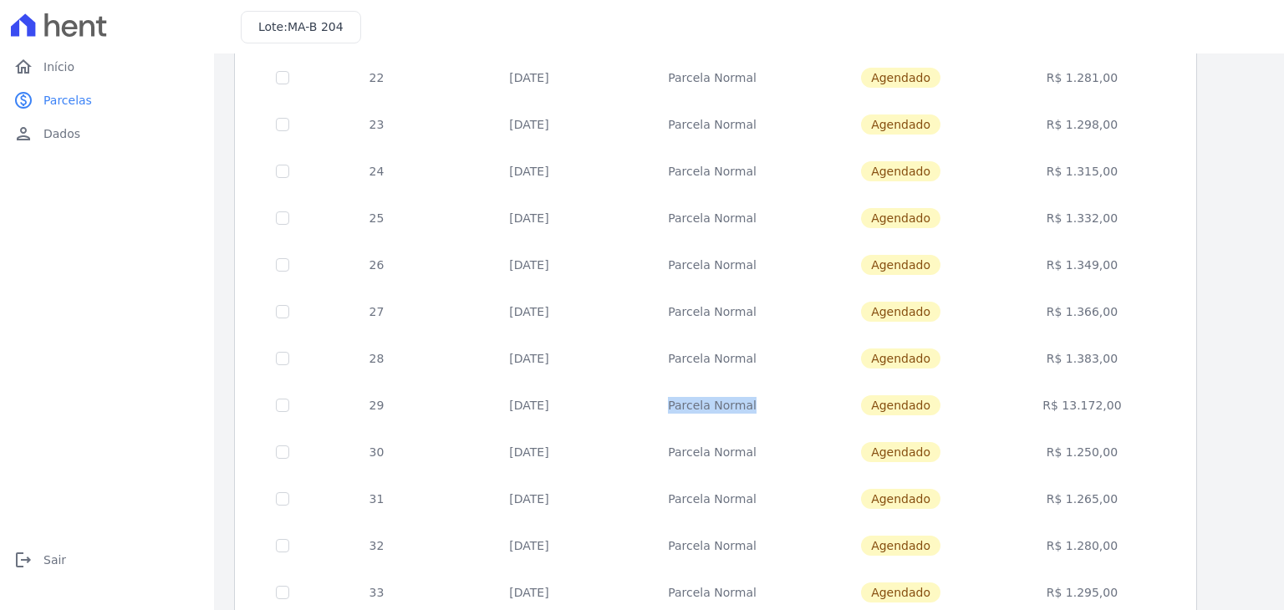
scroll to position [649, 0]
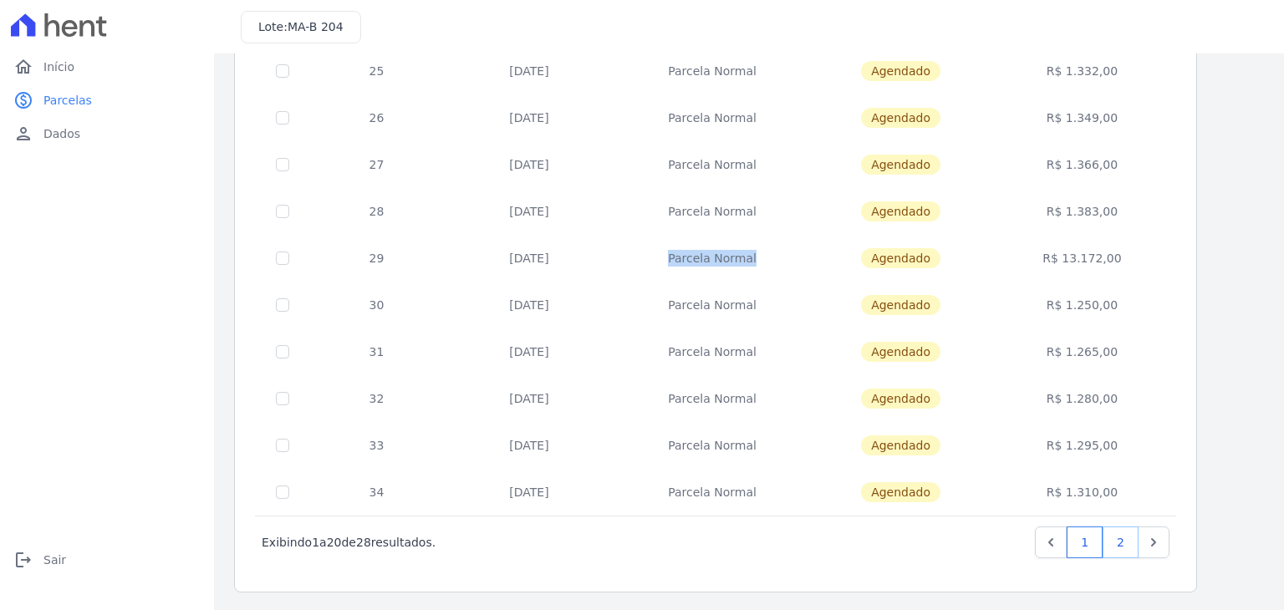
click at [1118, 547] on link "2" at bounding box center [1121, 543] width 36 height 32
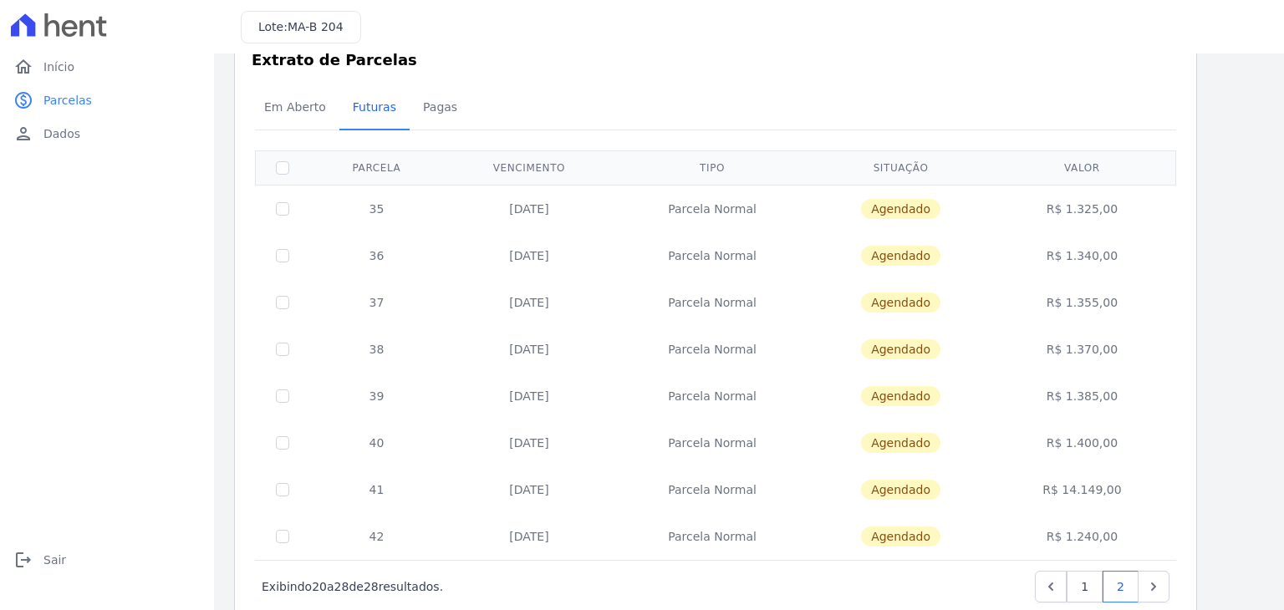
scroll to position [84, 0]
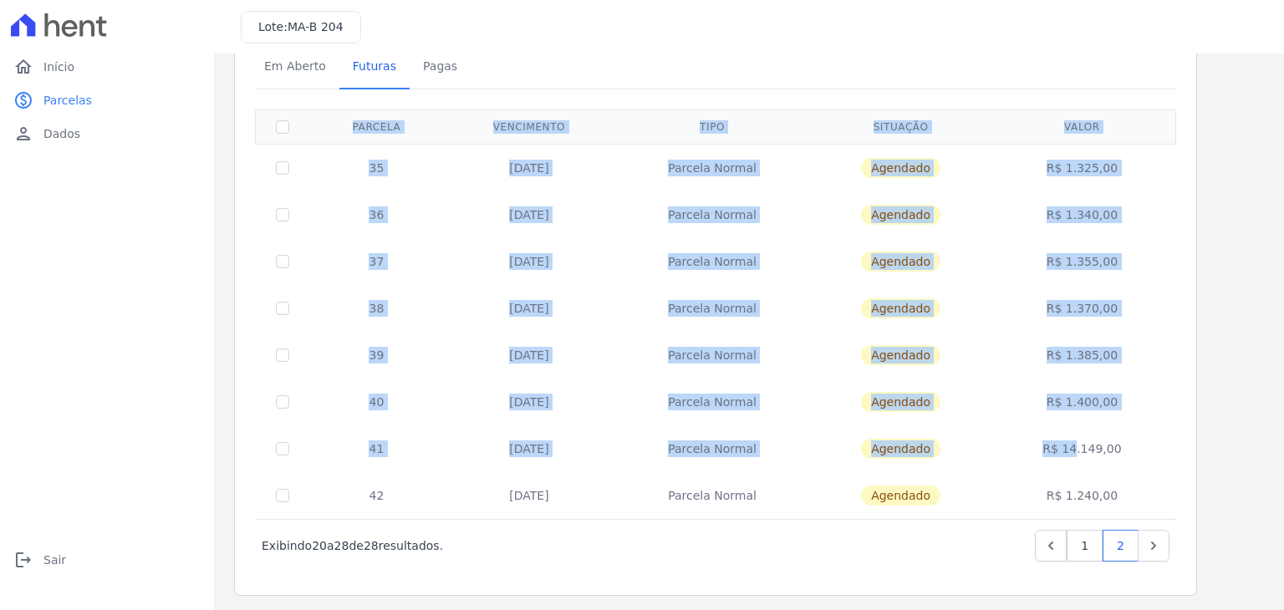
drag, startPoint x: 1054, startPoint y: 437, endPoint x: 907, endPoint y: 464, distance: 149.6
click at [1183, 440] on div "Extrato de Parcelas Em [GEOGRAPHIC_DATA] Futuras [GEOGRAPHIC_DATA] 0 selecionad…" at bounding box center [715, 293] width 963 height 606
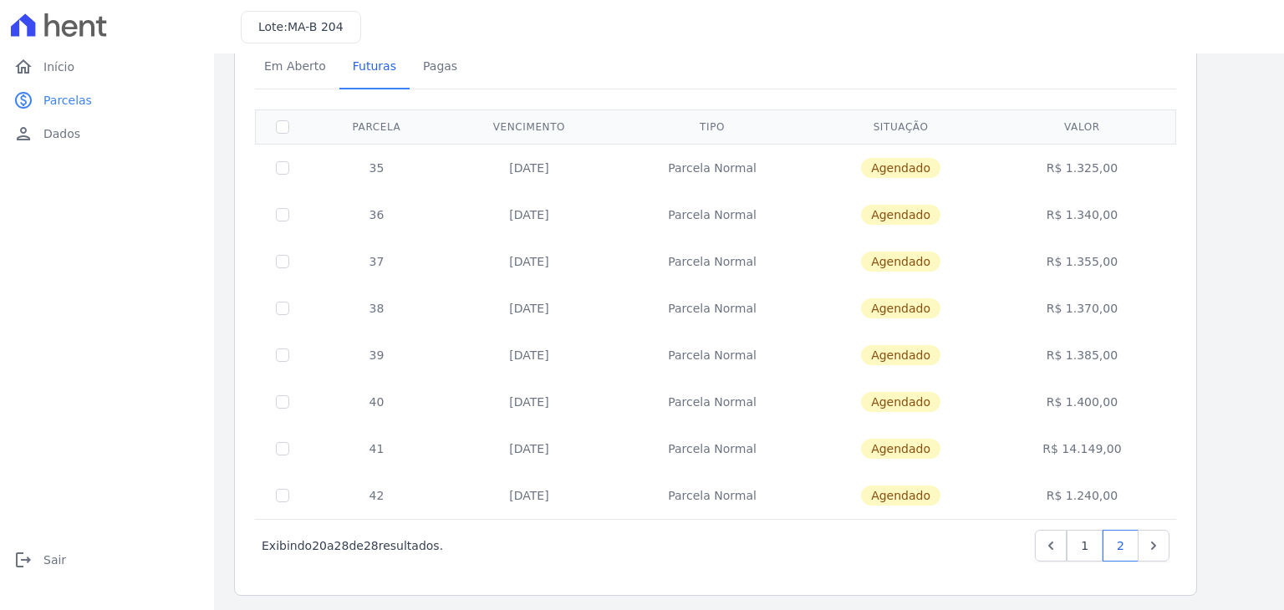
click at [495, 526] on div "‹ Anterior Exibindo 20 a 28 de 28 resultados. 1 2" at bounding box center [715, 545] width 921 height 53
drag, startPoint x: 386, startPoint y: 455, endPoint x: 1148, endPoint y: 460, distance: 761.7
click at [1148, 460] on tr "41 [DATE] [GEOGRAPHIC_DATA] [GEOGRAPHIC_DATA] R$ 14.149,00" at bounding box center [716, 449] width 920 height 47
click at [598, 416] on td "[DATE]" at bounding box center [529, 402] width 171 height 47
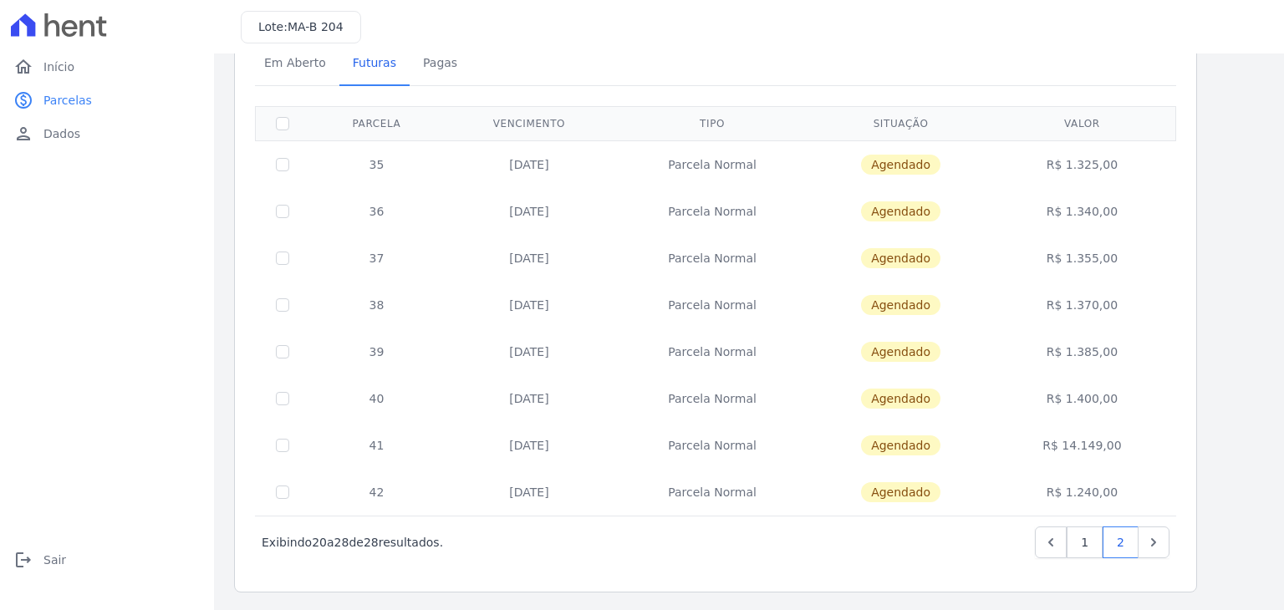
scroll to position [87, 0]
click at [420, 67] on span "Pagas" at bounding box center [440, 62] width 54 height 33
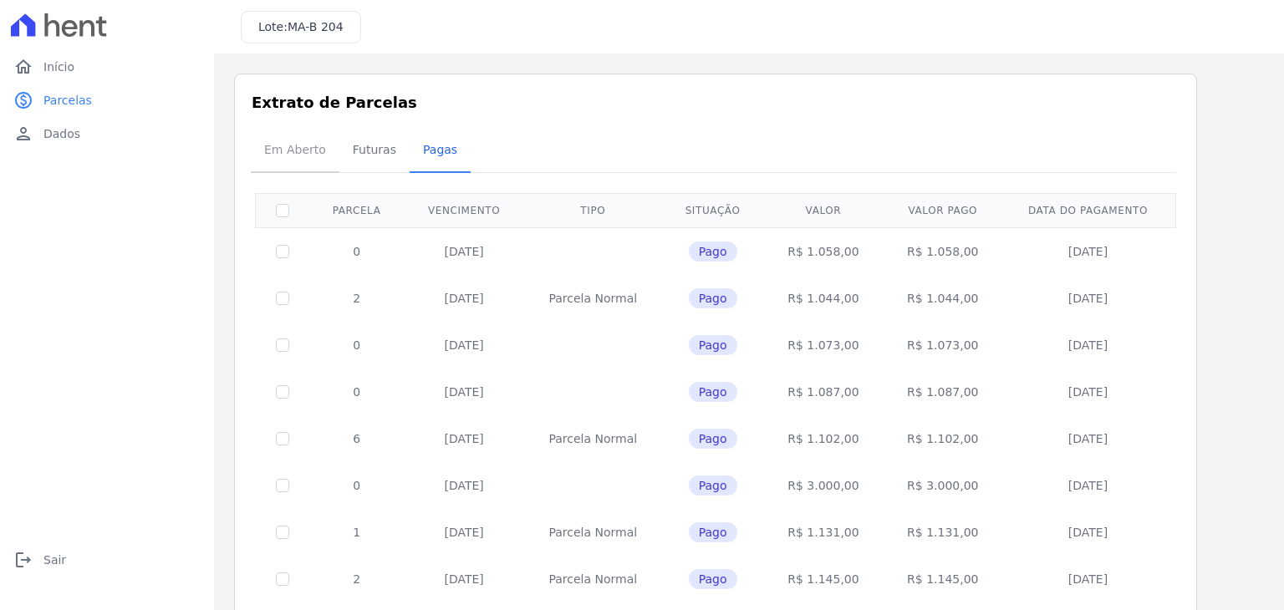
click at [291, 148] on span "Em Aberto" at bounding box center [295, 149] width 82 height 33
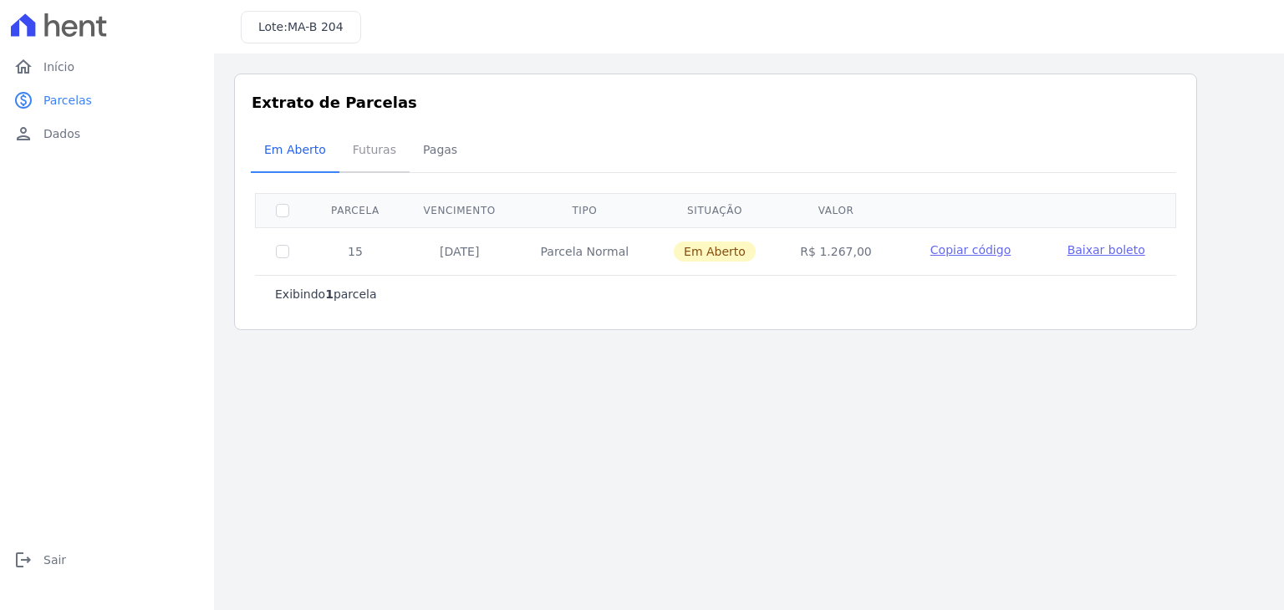
click at [361, 150] on span "Futuras" at bounding box center [375, 149] width 64 height 33
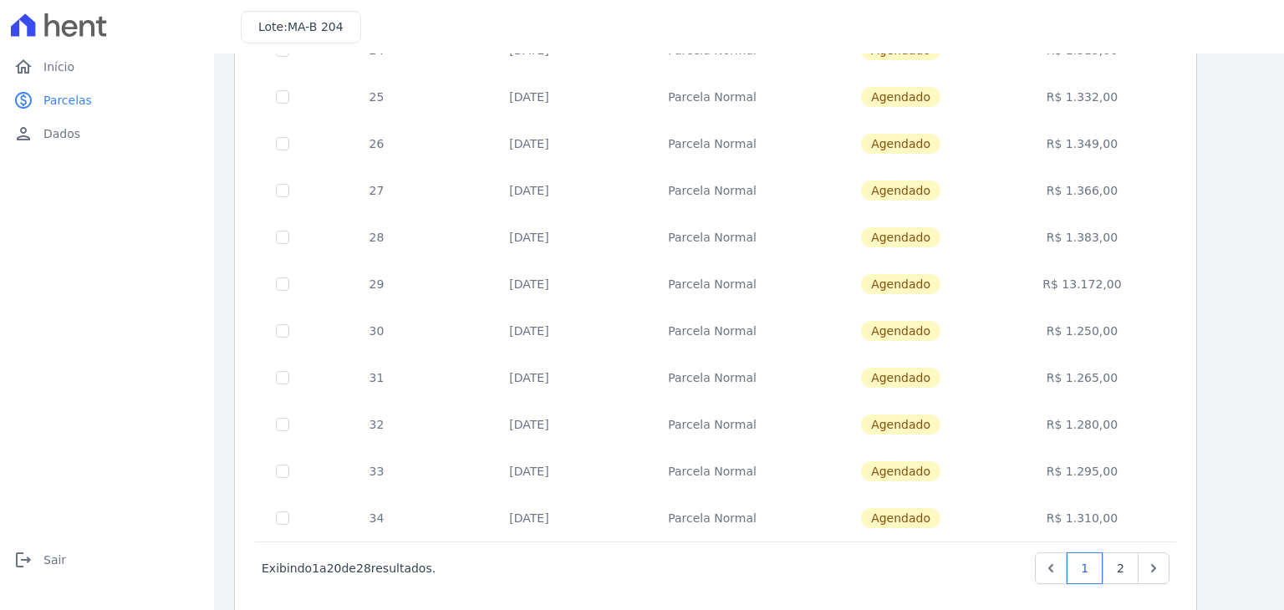
scroll to position [649, 0]
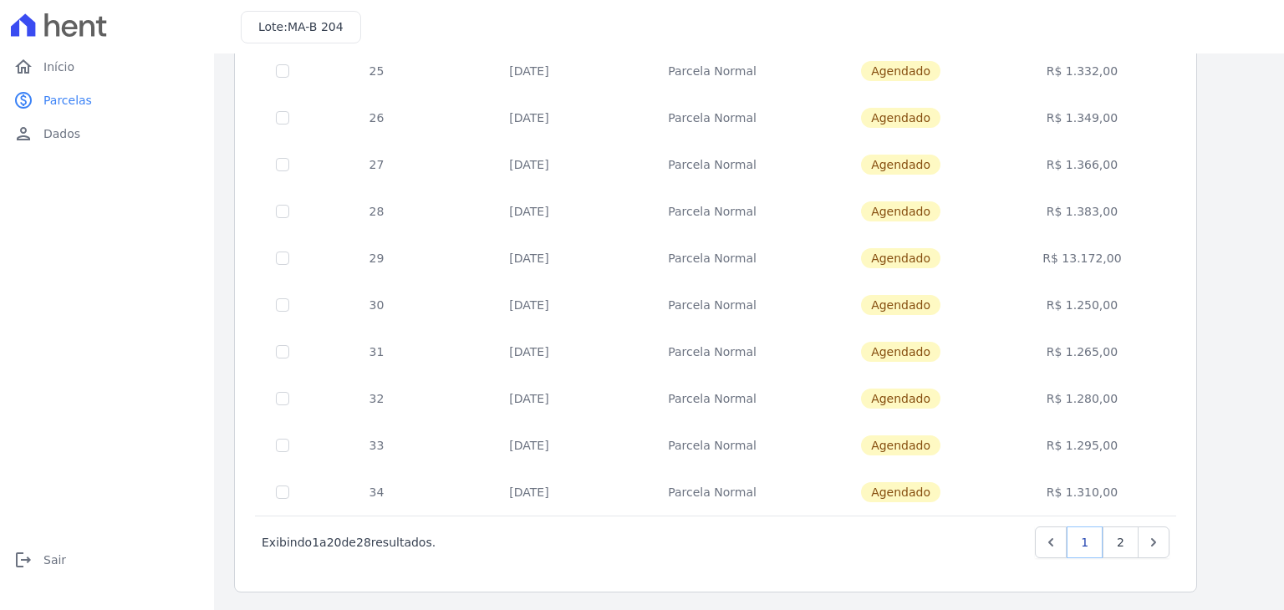
click at [1103, 541] on link "1" at bounding box center [1085, 543] width 36 height 32
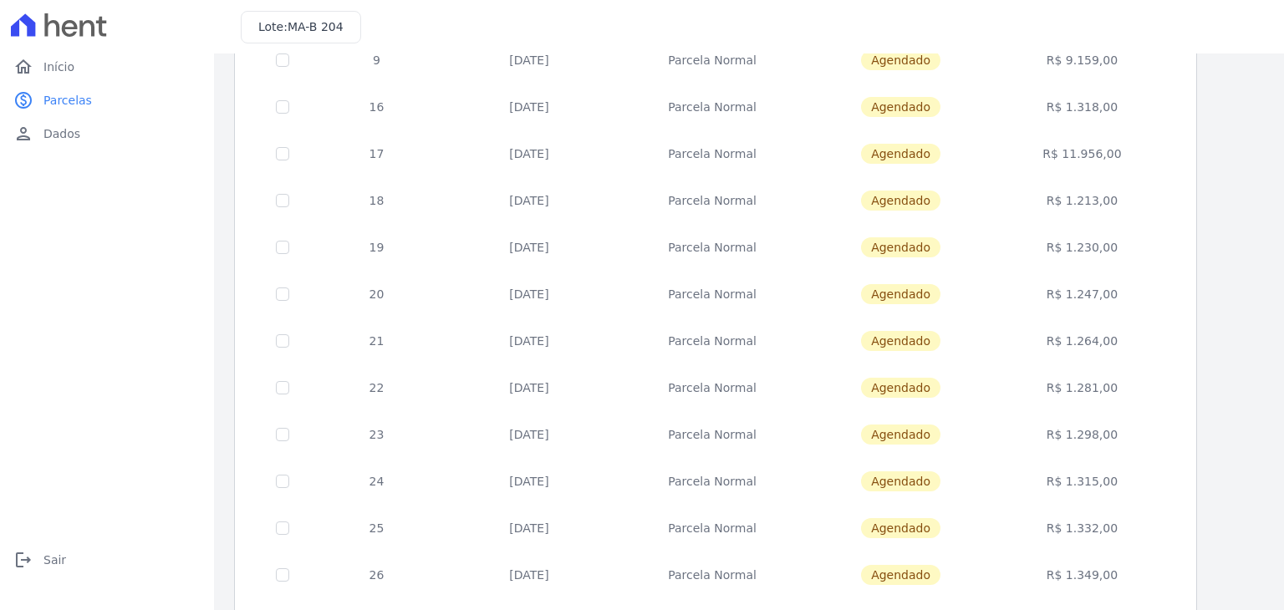
scroll to position [0, 0]
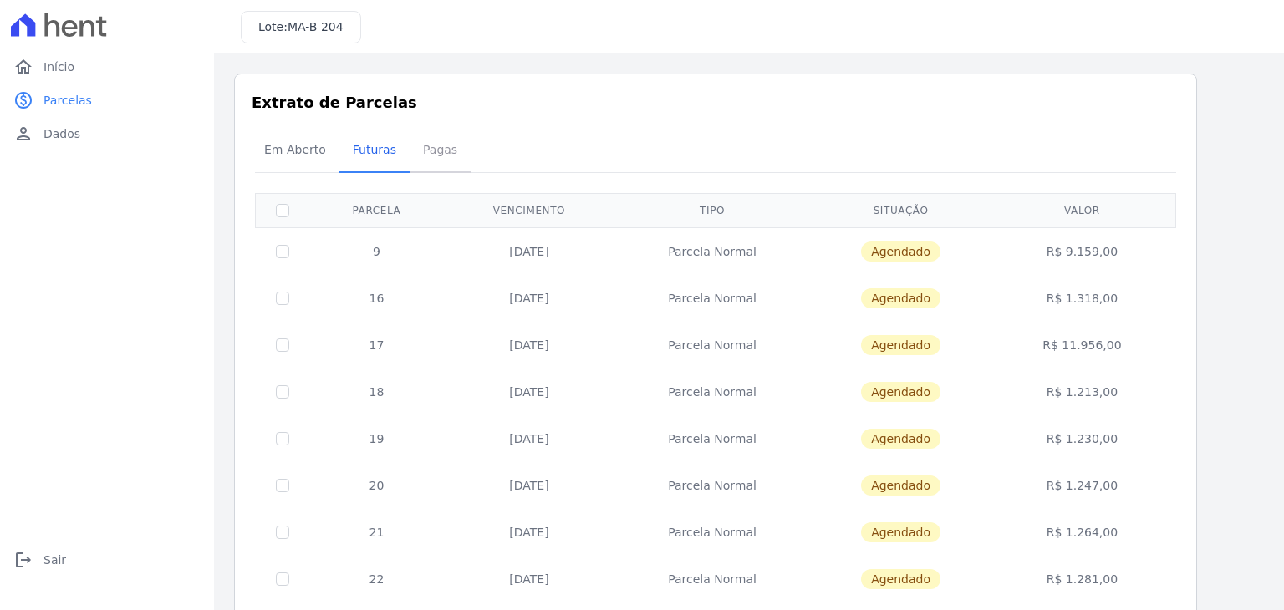
click at [421, 135] on span "Pagas" at bounding box center [440, 149] width 54 height 33
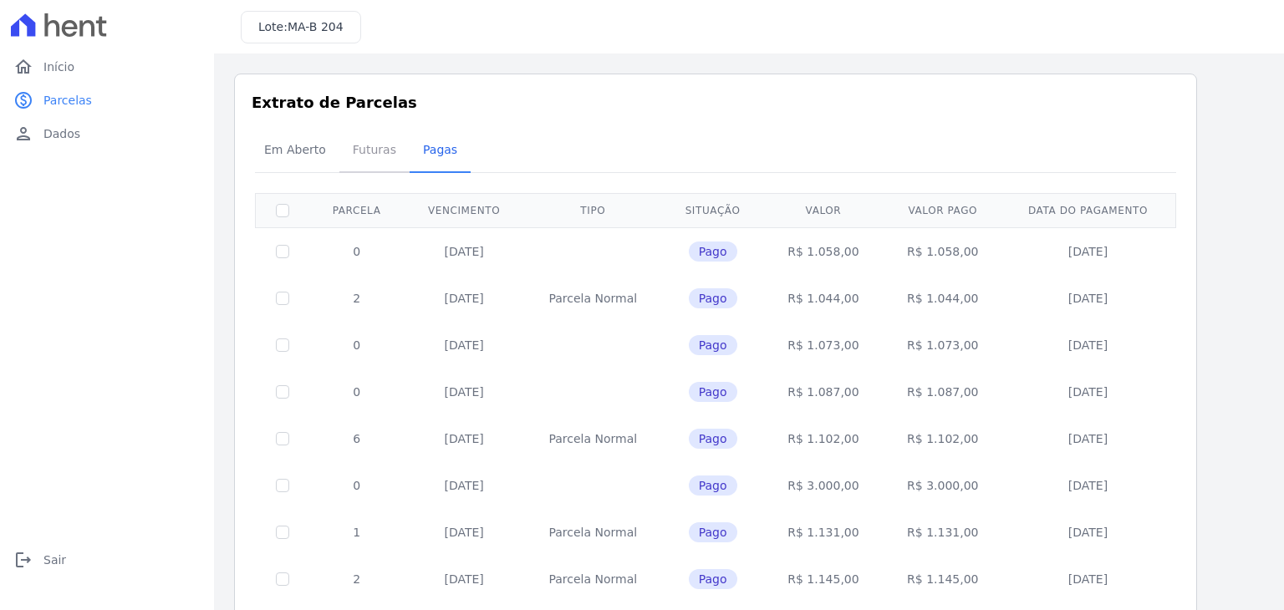
click at [371, 155] on span "Futuras" at bounding box center [375, 149] width 64 height 33
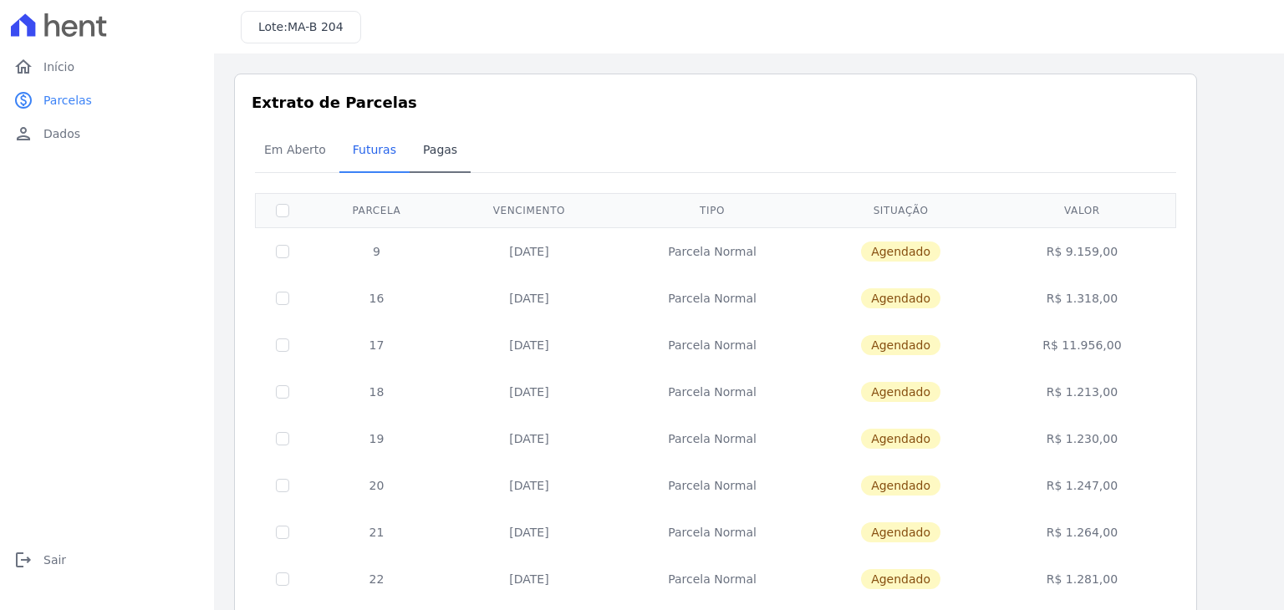
click at [445, 156] on span "Pagas" at bounding box center [440, 149] width 54 height 33
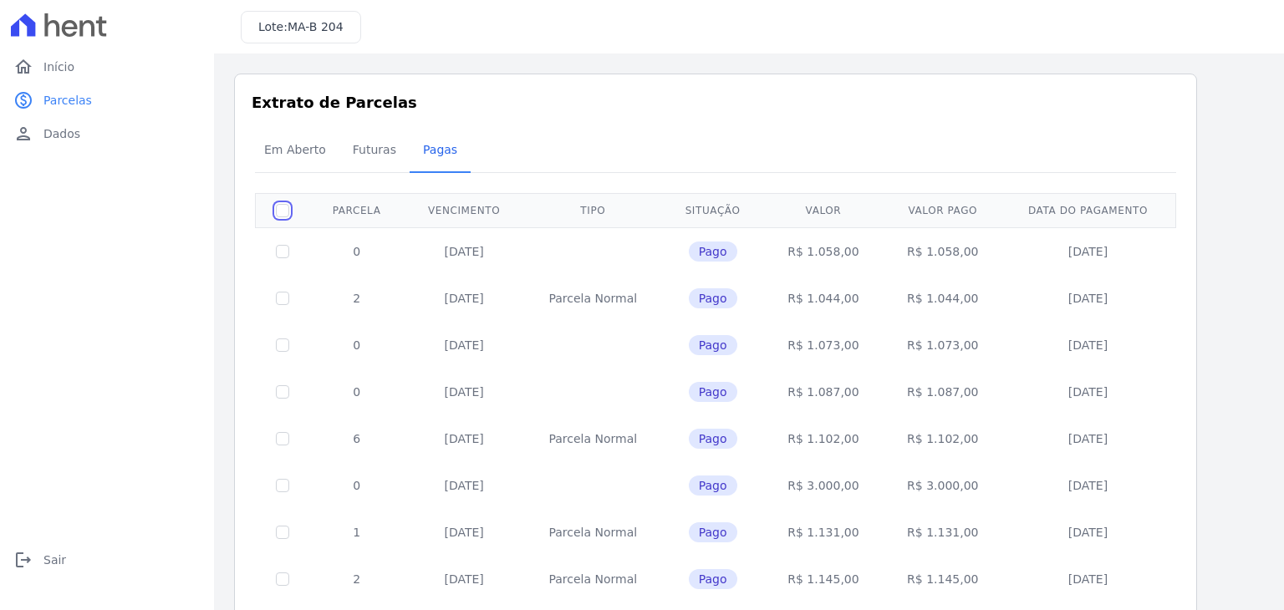
click at [282, 209] on input "checkbox" at bounding box center [282, 210] width 13 height 13
click at [291, 243] on td at bounding box center [283, 251] width 54 height 48
click at [291, 298] on td at bounding box center [283, 298] width 54 height 47
click at [284, 208] on input "checkbox" at bounding box center [282, 210] width 13 height 13
checkbox input "false"
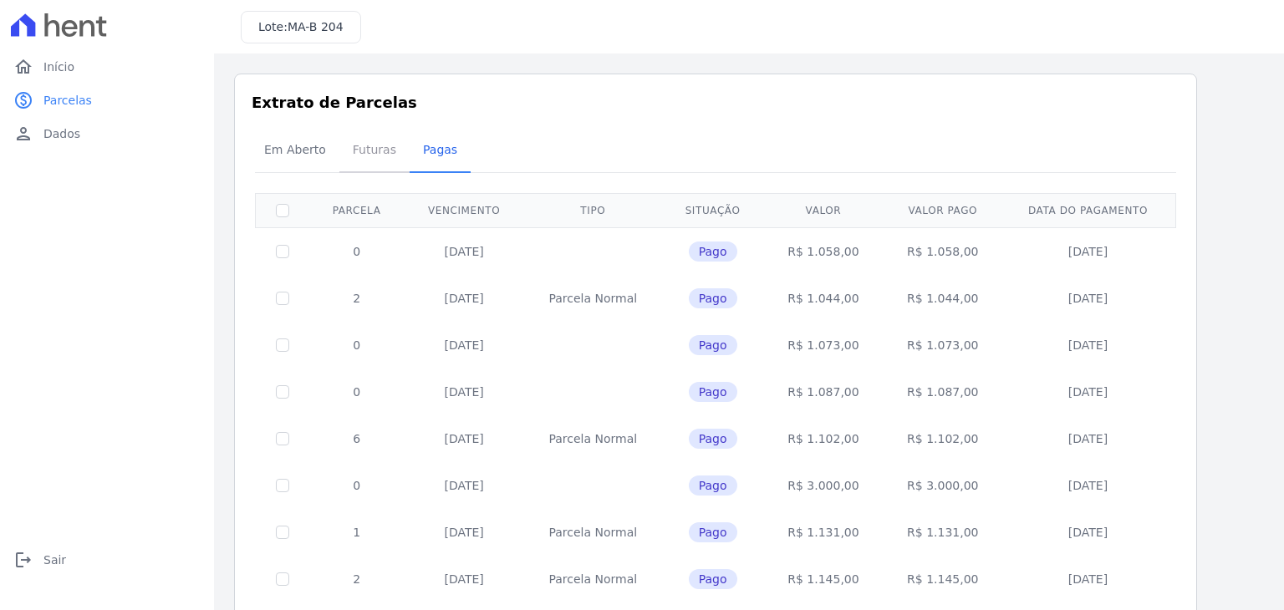
click at [364, 160] on span "Futuras" at bounding box center [375, 149] width 64 height 33
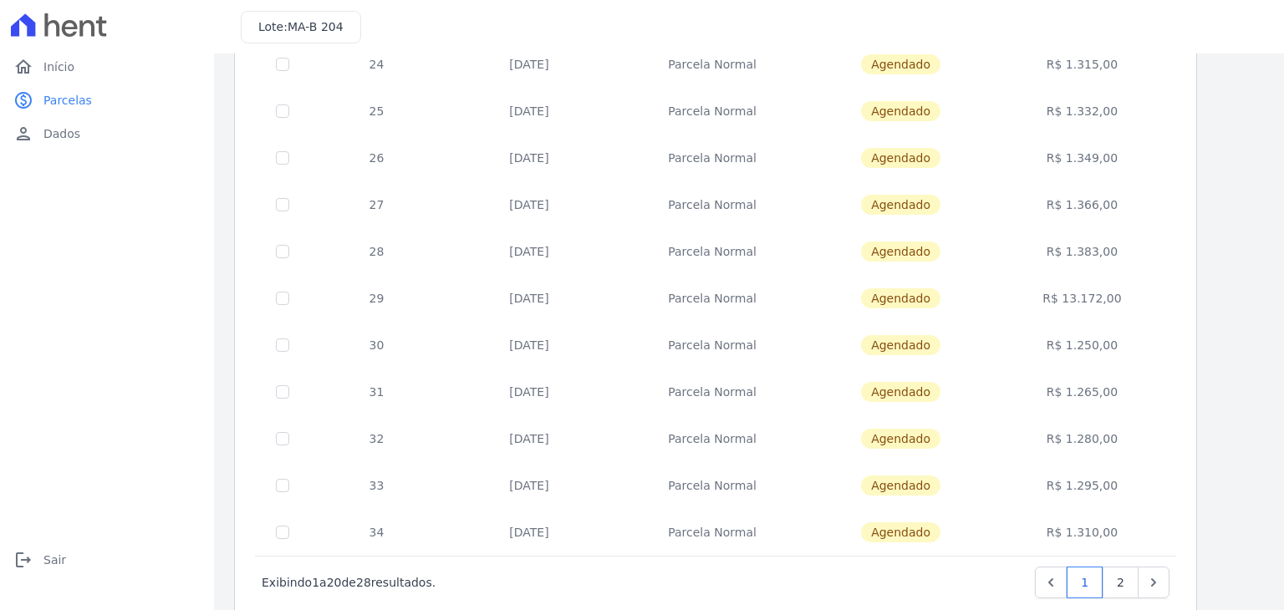
scroll to position [649, 0]
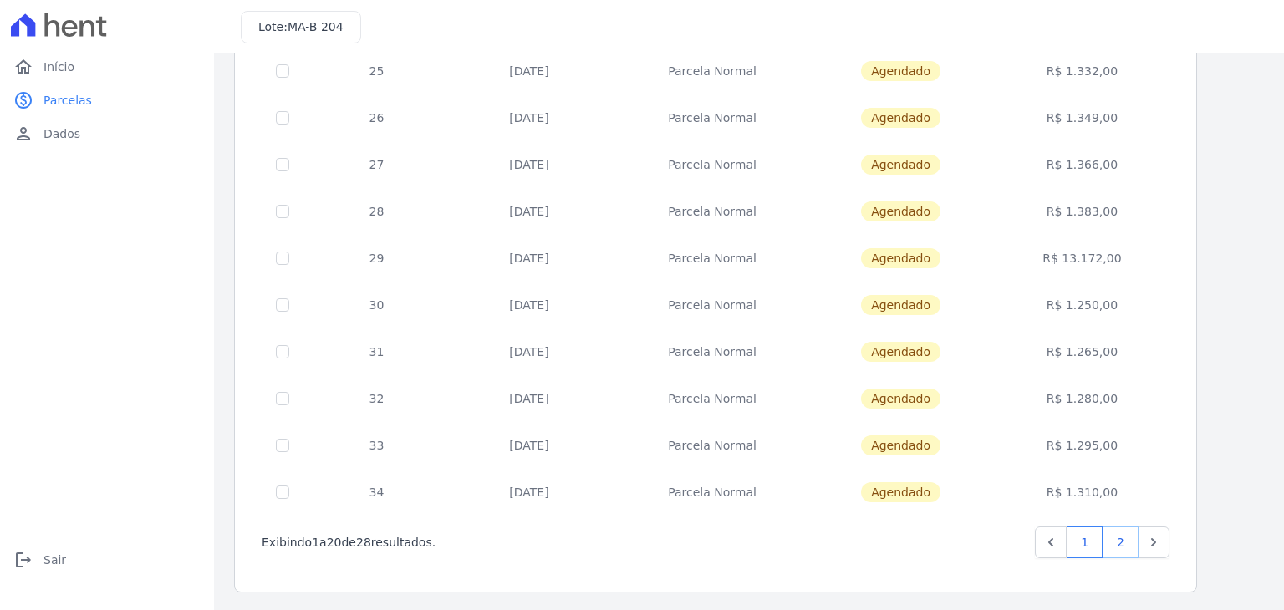
click at [1121, 546] on link "2" at bounding box center [1121, 543] width 36 height 32
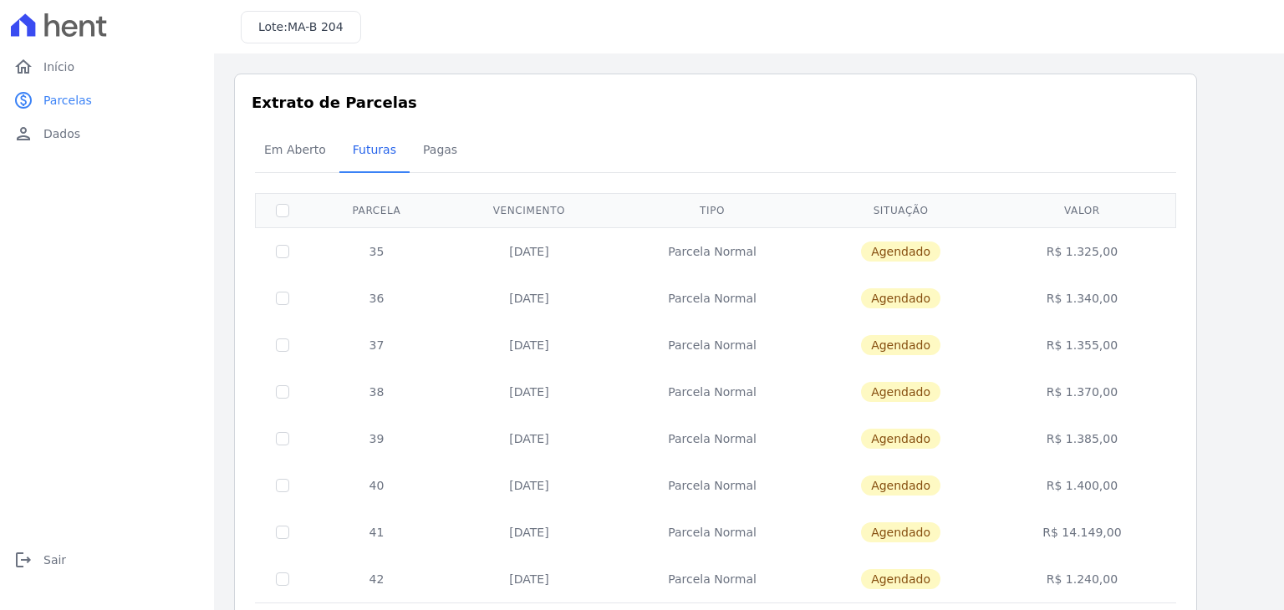
scroll to position [87, 0]
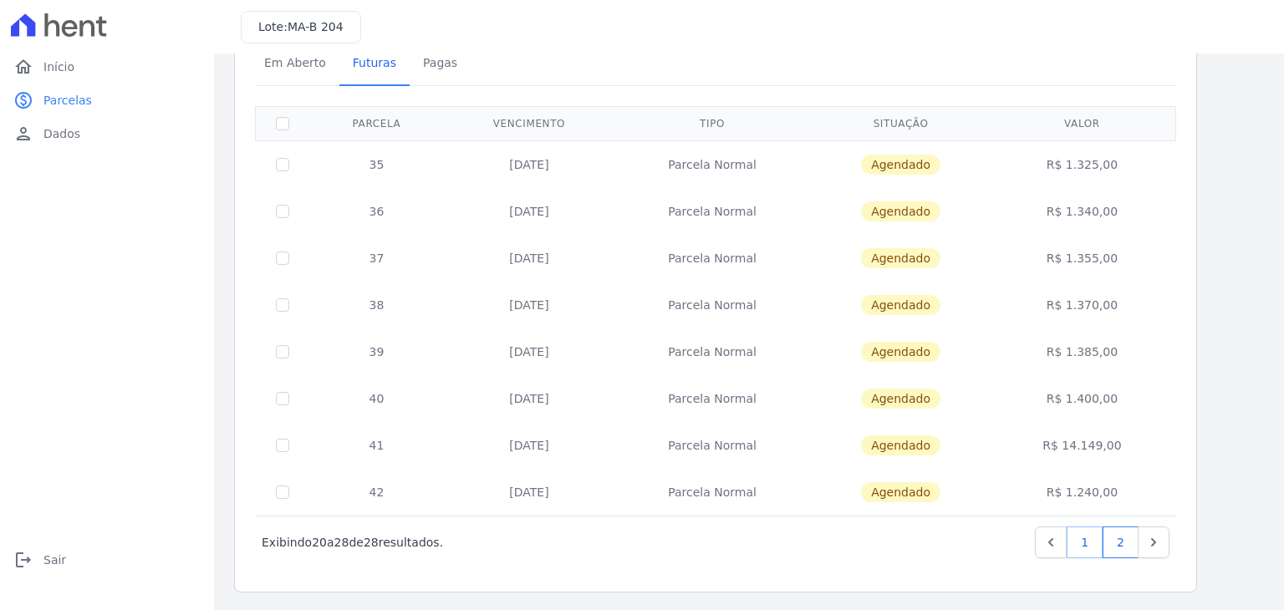
click at [1097, 543] on link "1" at bounding box center [1085, 543] width 36 height 32
